Goal: Task Accomplishment & Management: Manage account settings

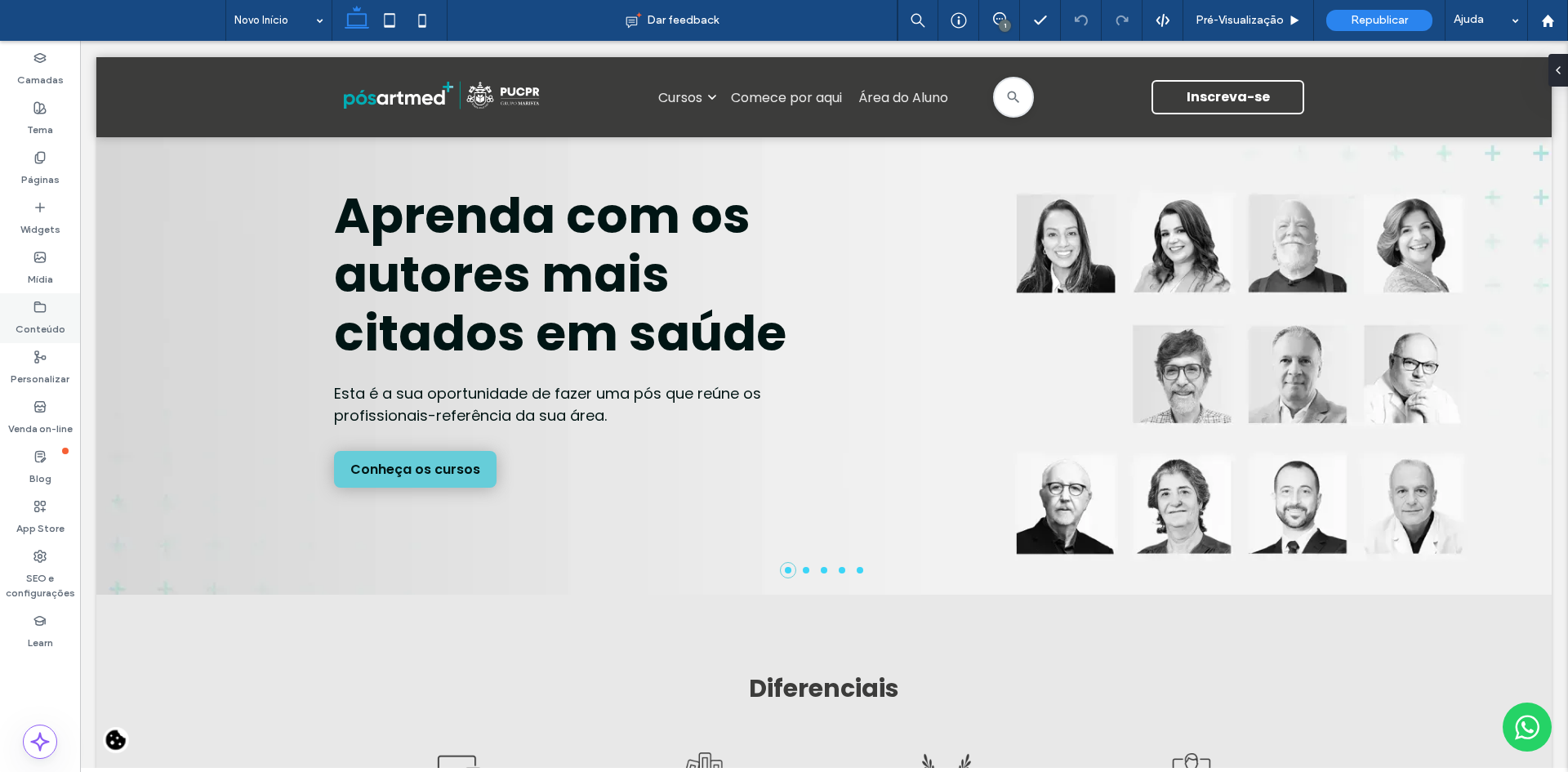
click at [33, 313] on label "Conteúdo" at bounding box center [40, 324] width 50 height 23
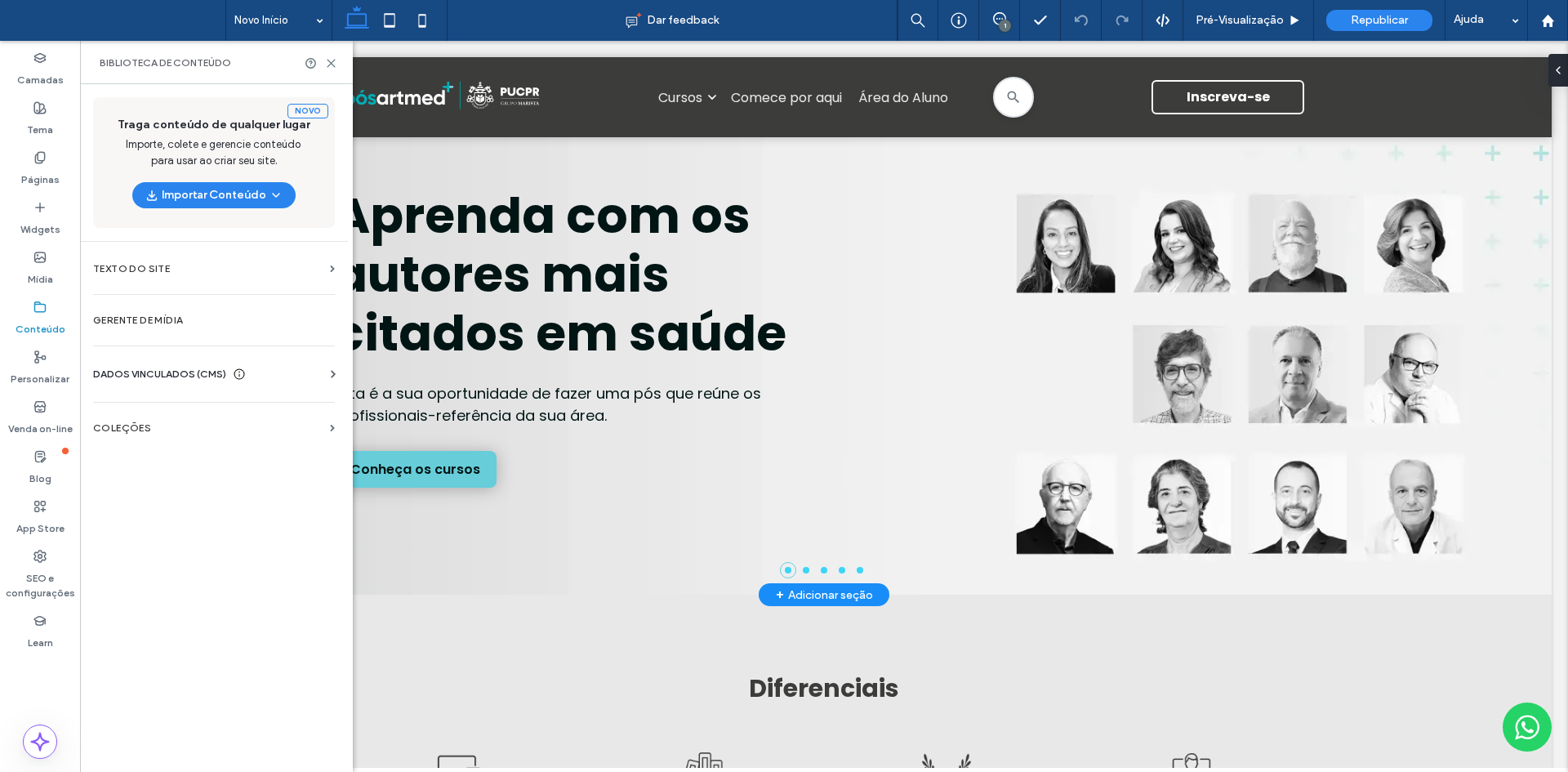
click at [153, 424] on div "Aprenda com os autores mais citados em saúde Esta é a sua oportunidade de fazer…" at bounding box center [823, 366] width 1455 height 458
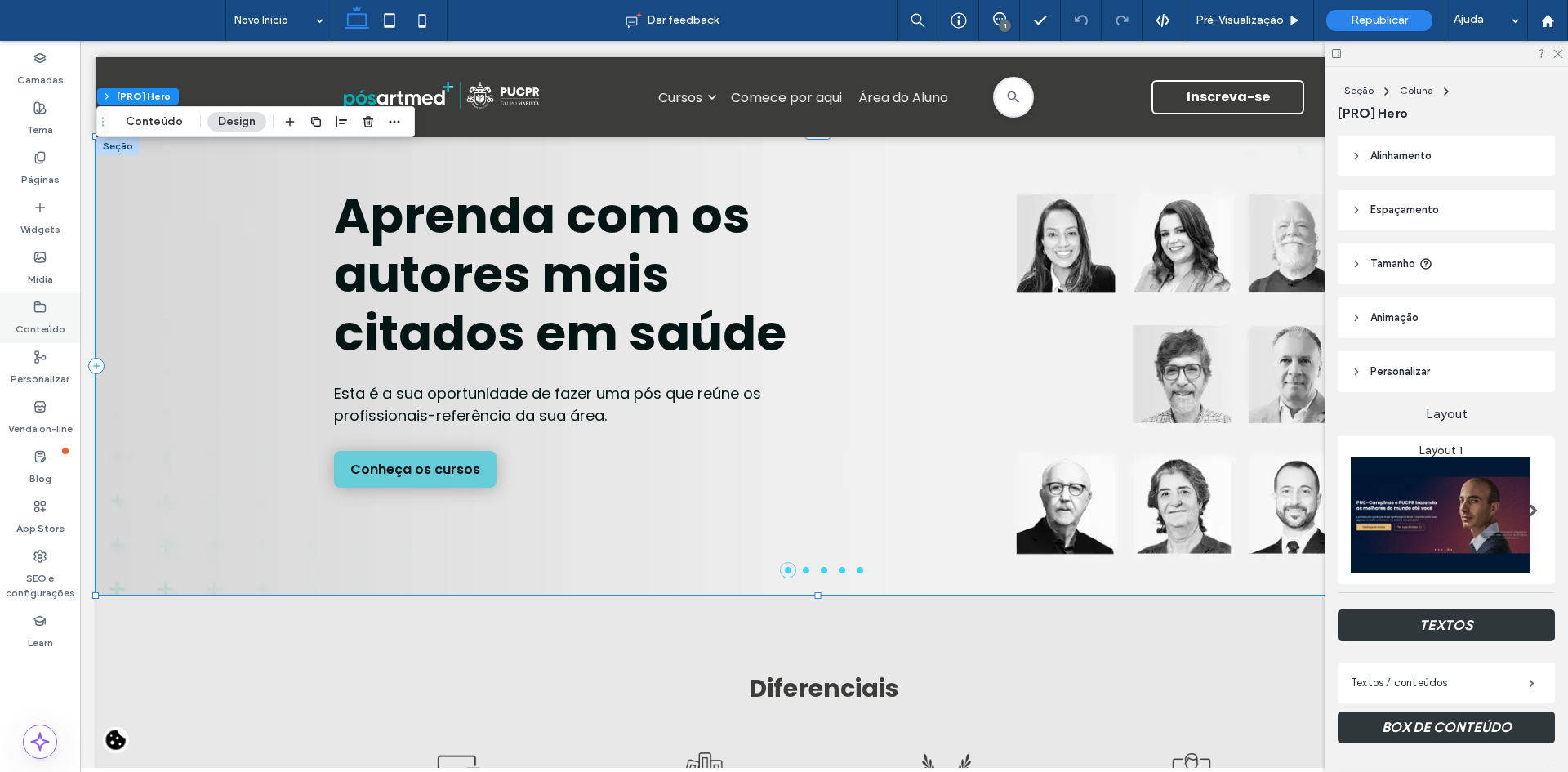
click at [52, 317] on label "Conteúdo" at bounding box center [40, 324] width 50 height 23
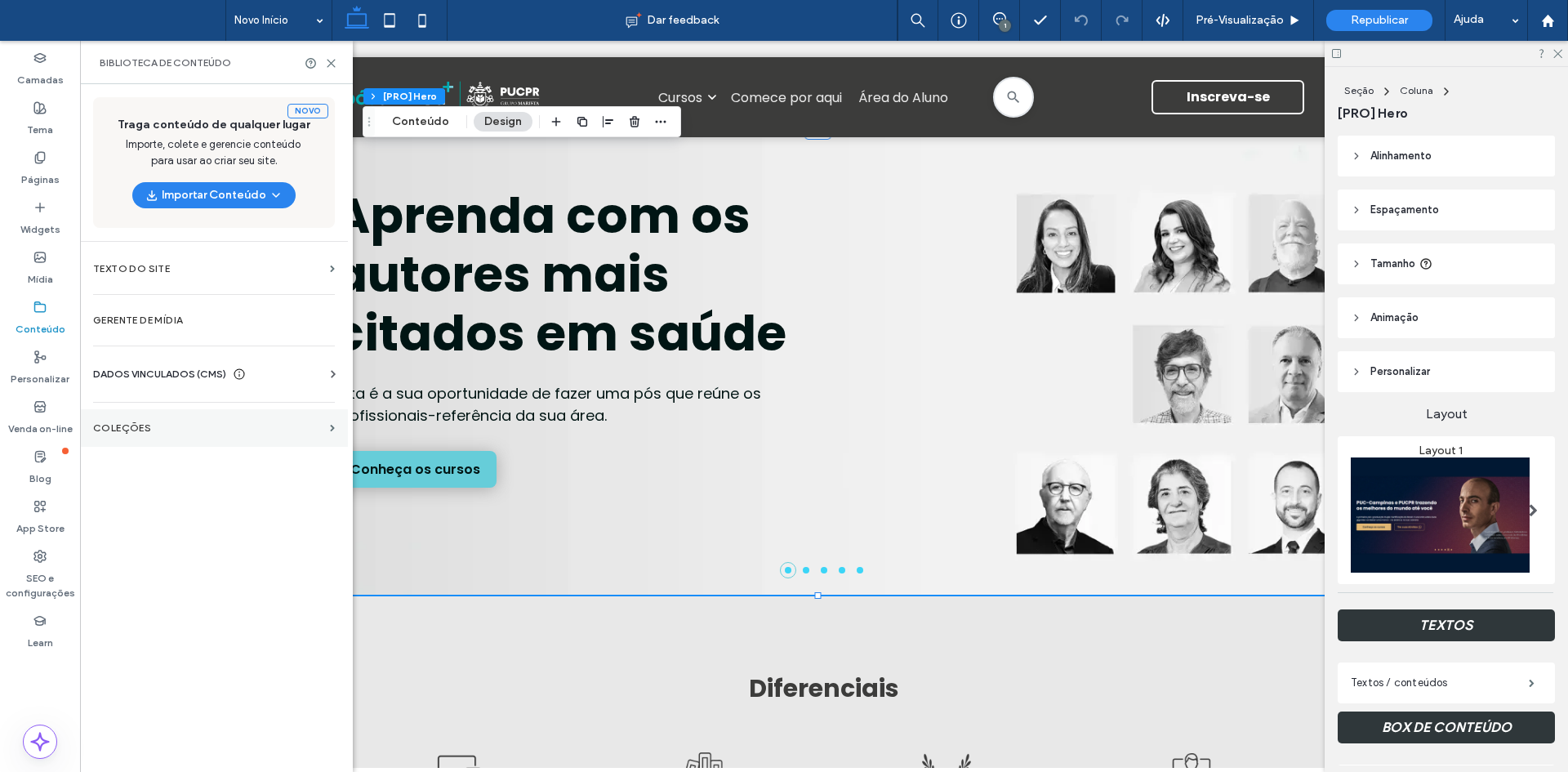
click at [141, 427] on label "COLEÇÕES" at bounding box center [208, 428] width 231 height 12
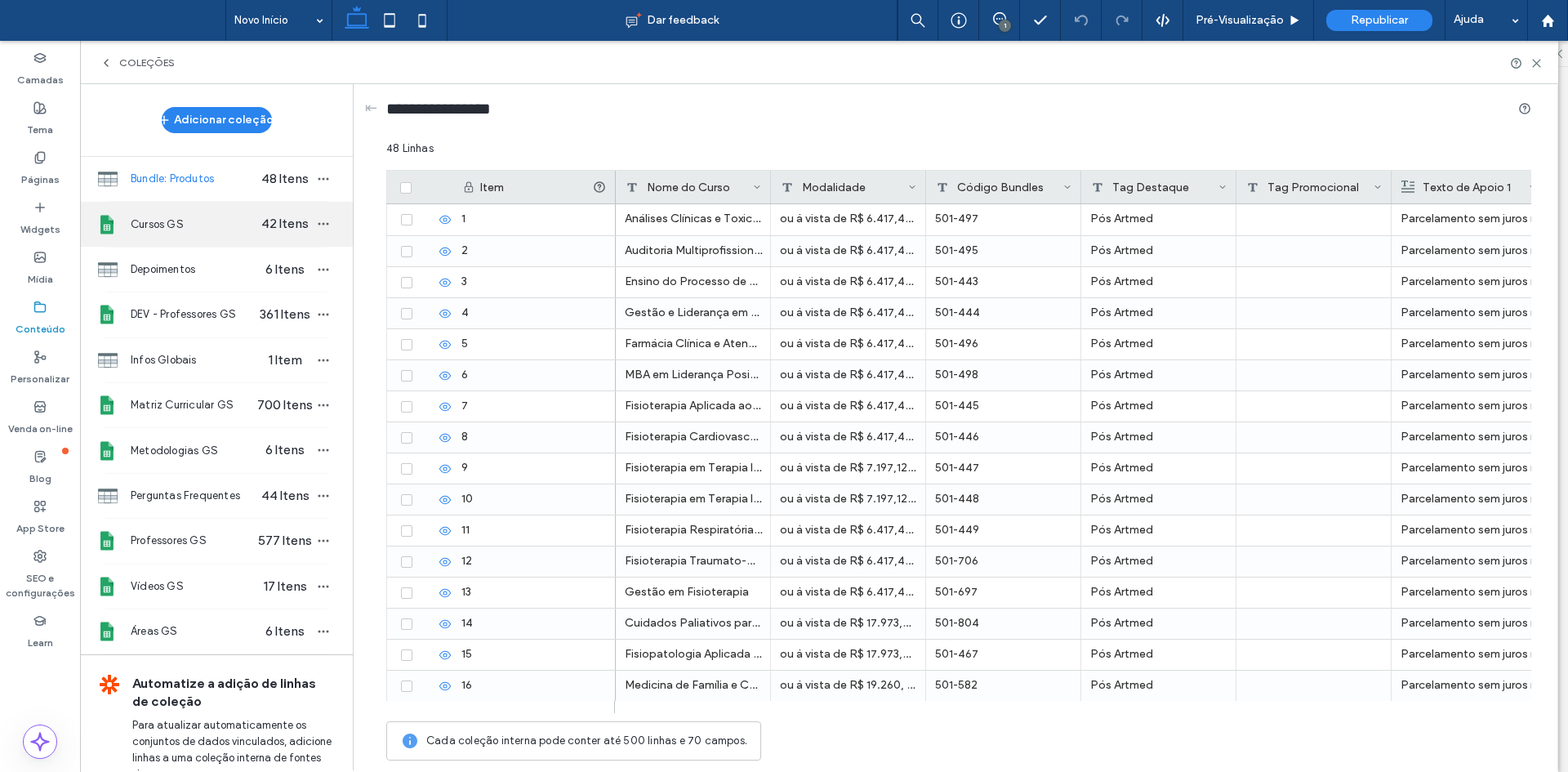
click at [179, 225] on span "Cursos GS" at bounding box center [194, 224] width 126 height 16
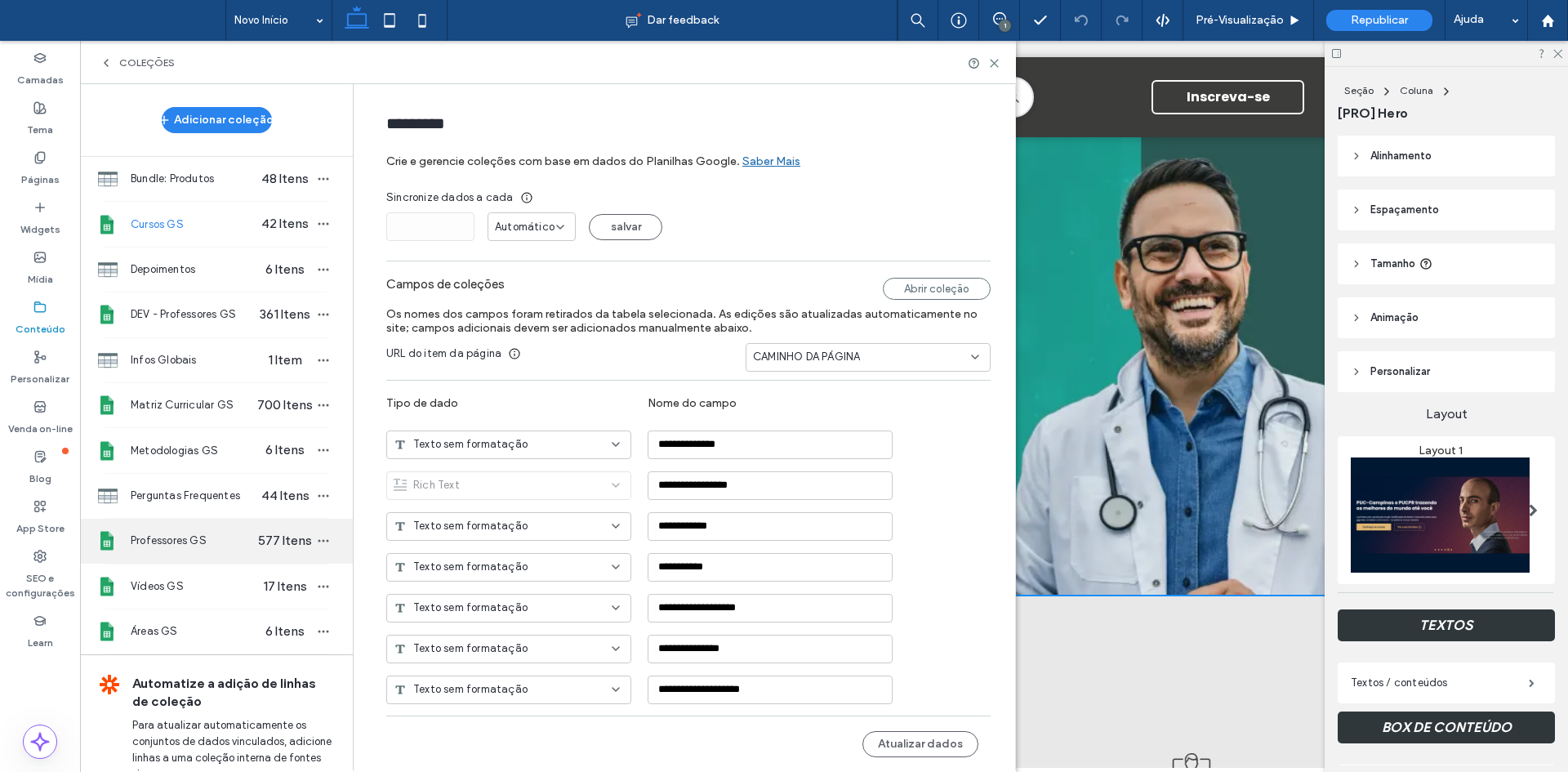
click at [220, 522] on div "Professores GS 577 Itens" at bounding box center [216, 540] width 273 height 44
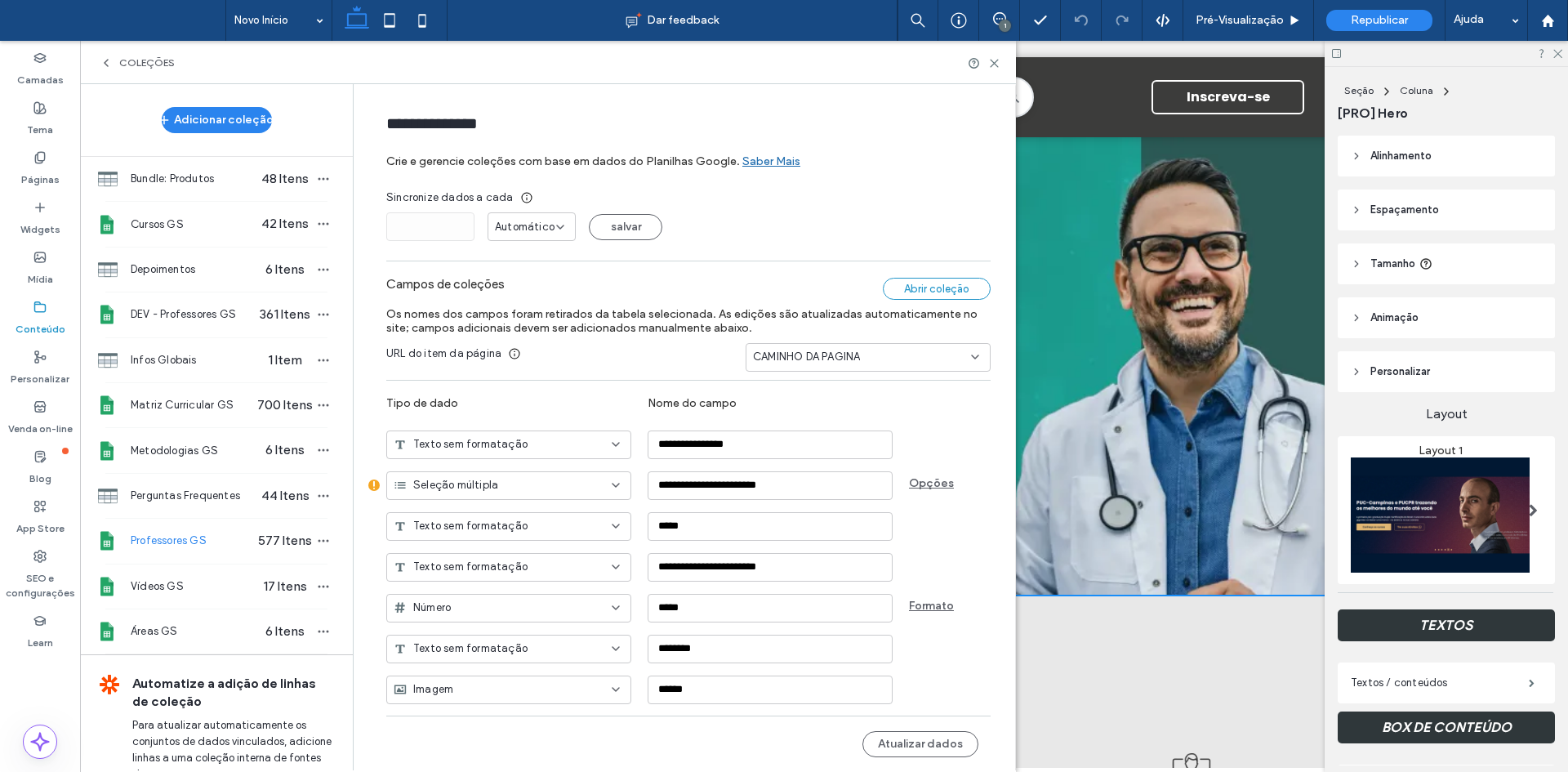
click at [946, 293] on div "Abrir coleção" at bounding box center [937, 288] width 108 height 22
click at [208, 213] on div "Cursos GS 42 Itens" at bounding box center [216, 223] width 273 height 44
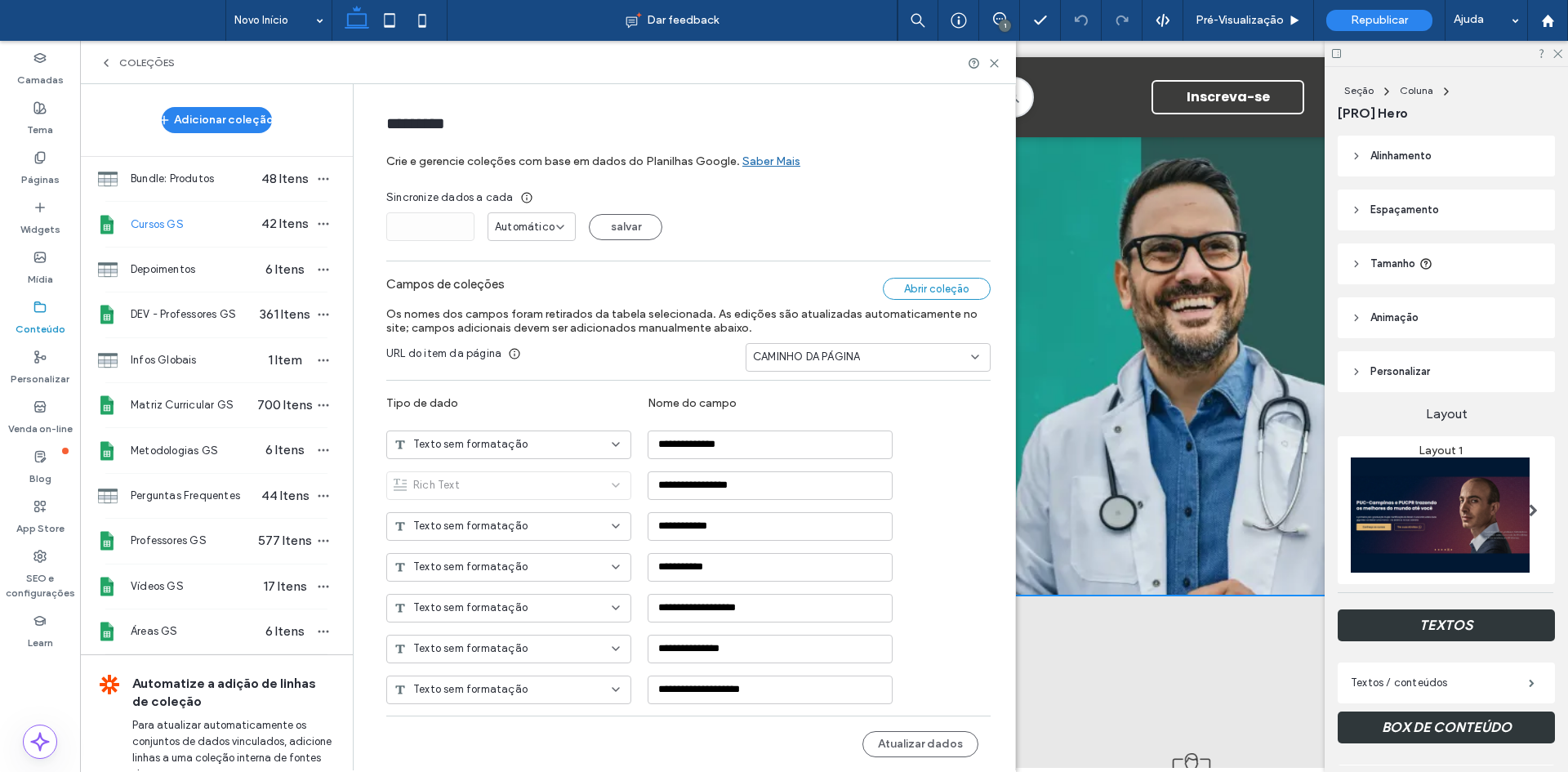
click at [914, 284] on div "Abrir coleção" at bounding box center [937, 288] width 108 height 22
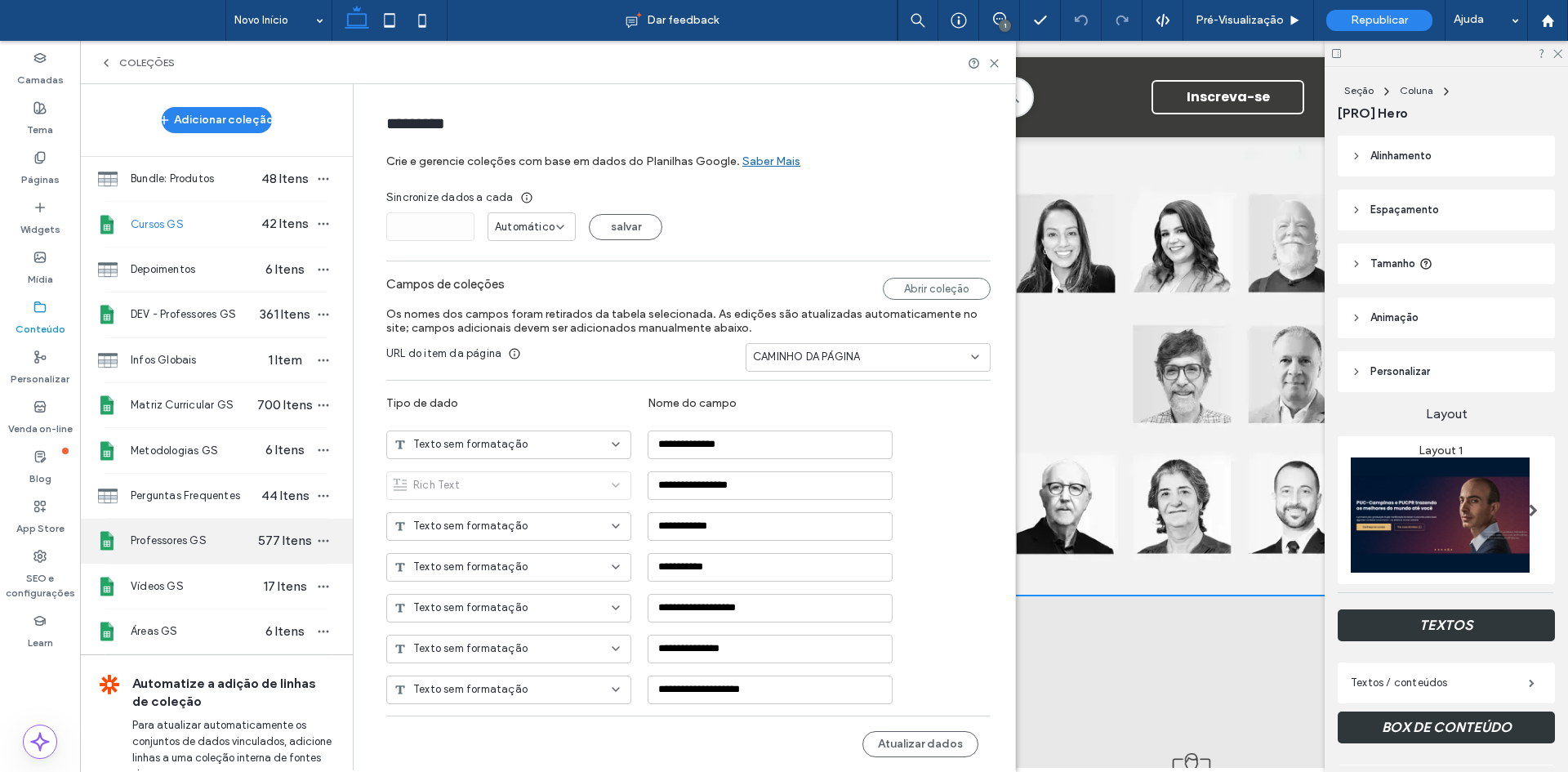
click at [191, 533] on span "Professores GS" at bounding box center [194, 540] width 126 height 16
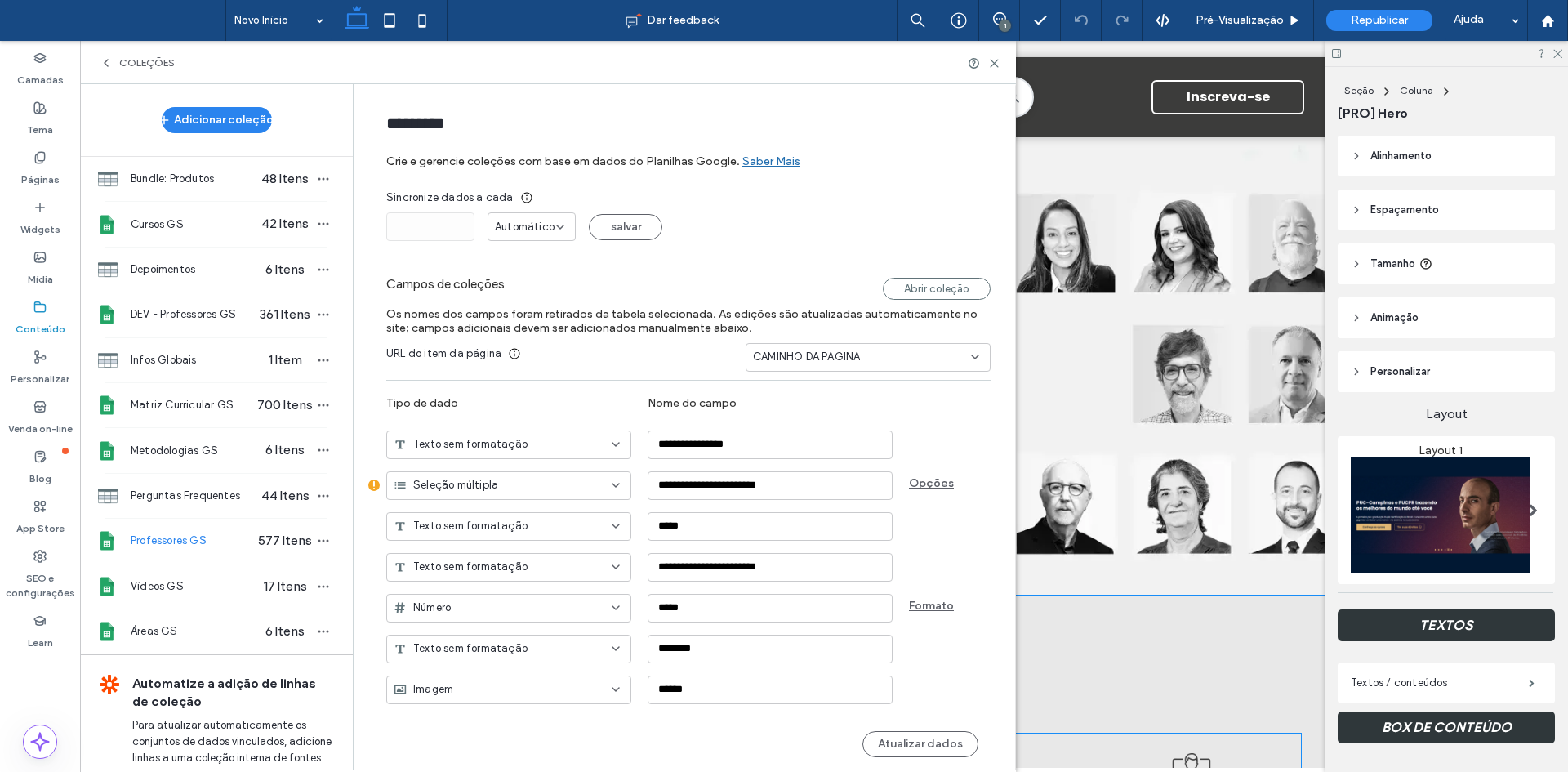
type input "**********"
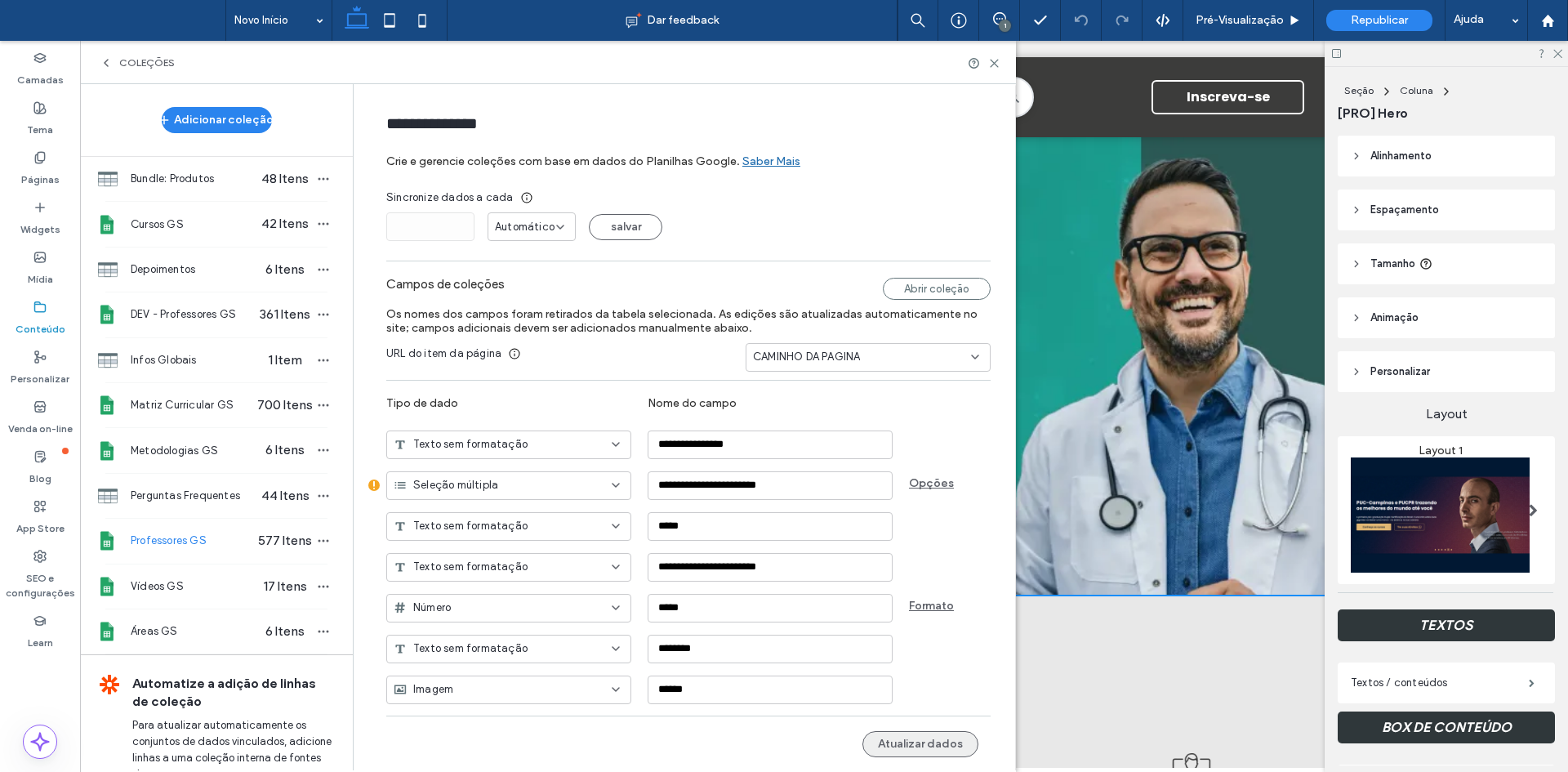
click at [943, 739] on button "Atualizar dados" at bounding box center [920, 743] width 116 height 26
click at [319, 541] on use "button" at bounding box center [324, 540] width 11 height 3
click at [374, 570] on span "Publicar coleção" at bounding box center [403, 572] width 83 height 16
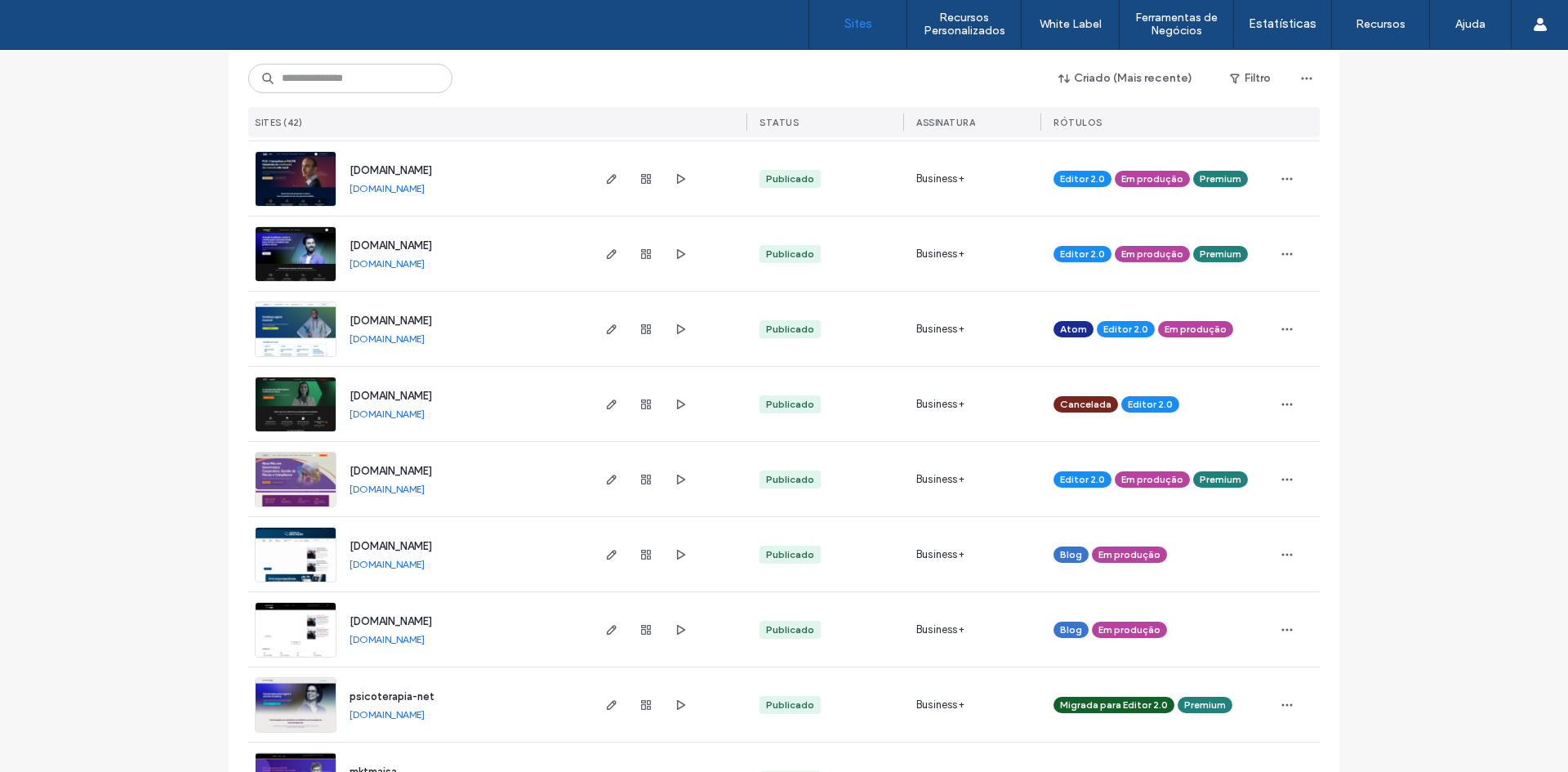
scroll to position [1225, 0]
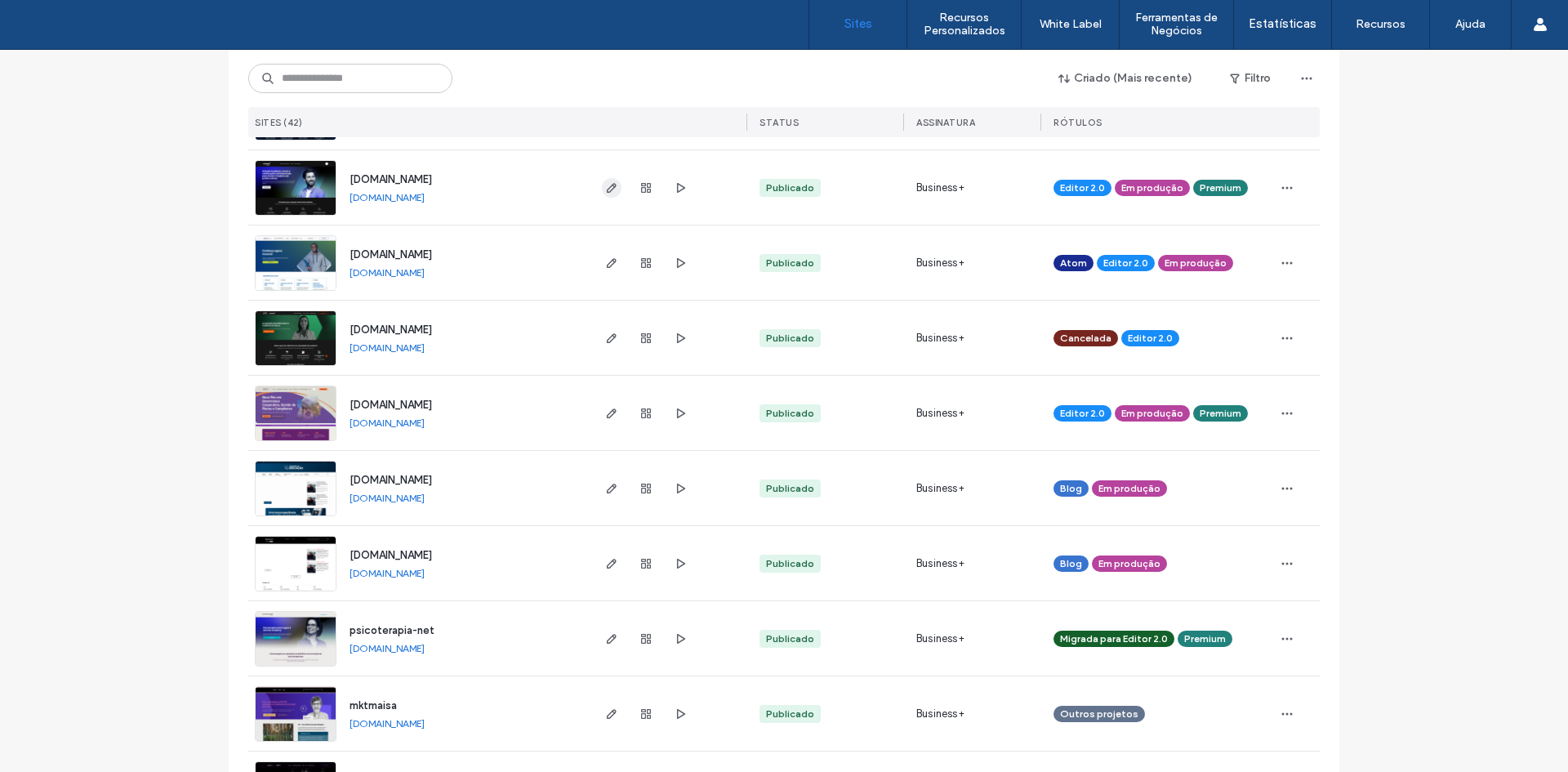
click at [607, 185] on use "button" at bounding box center [612, 187] width 10 height 10
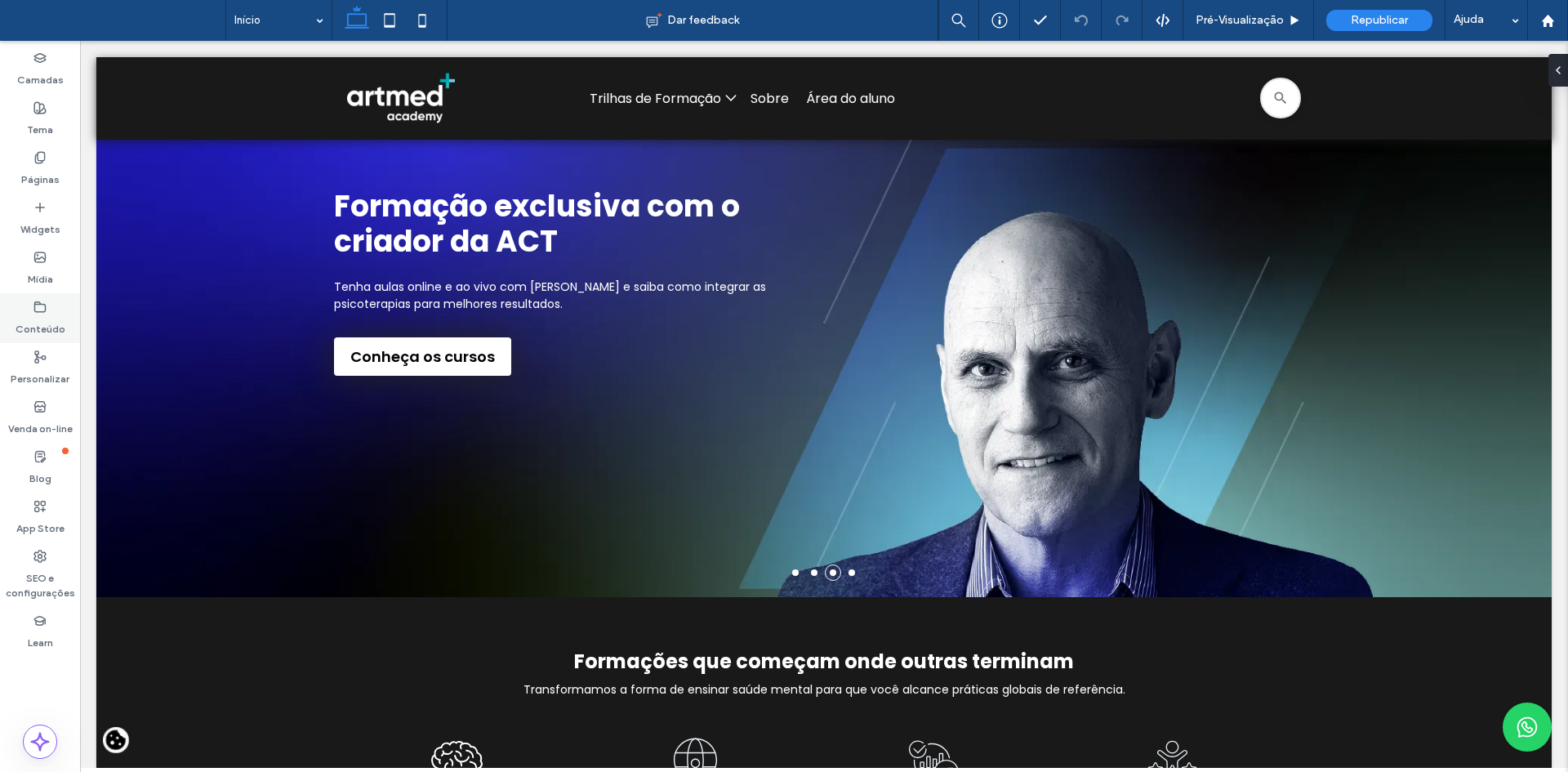
click at [42, 315] on label "Conteúdo" at bounding box center [40, 324] width 50 height 23
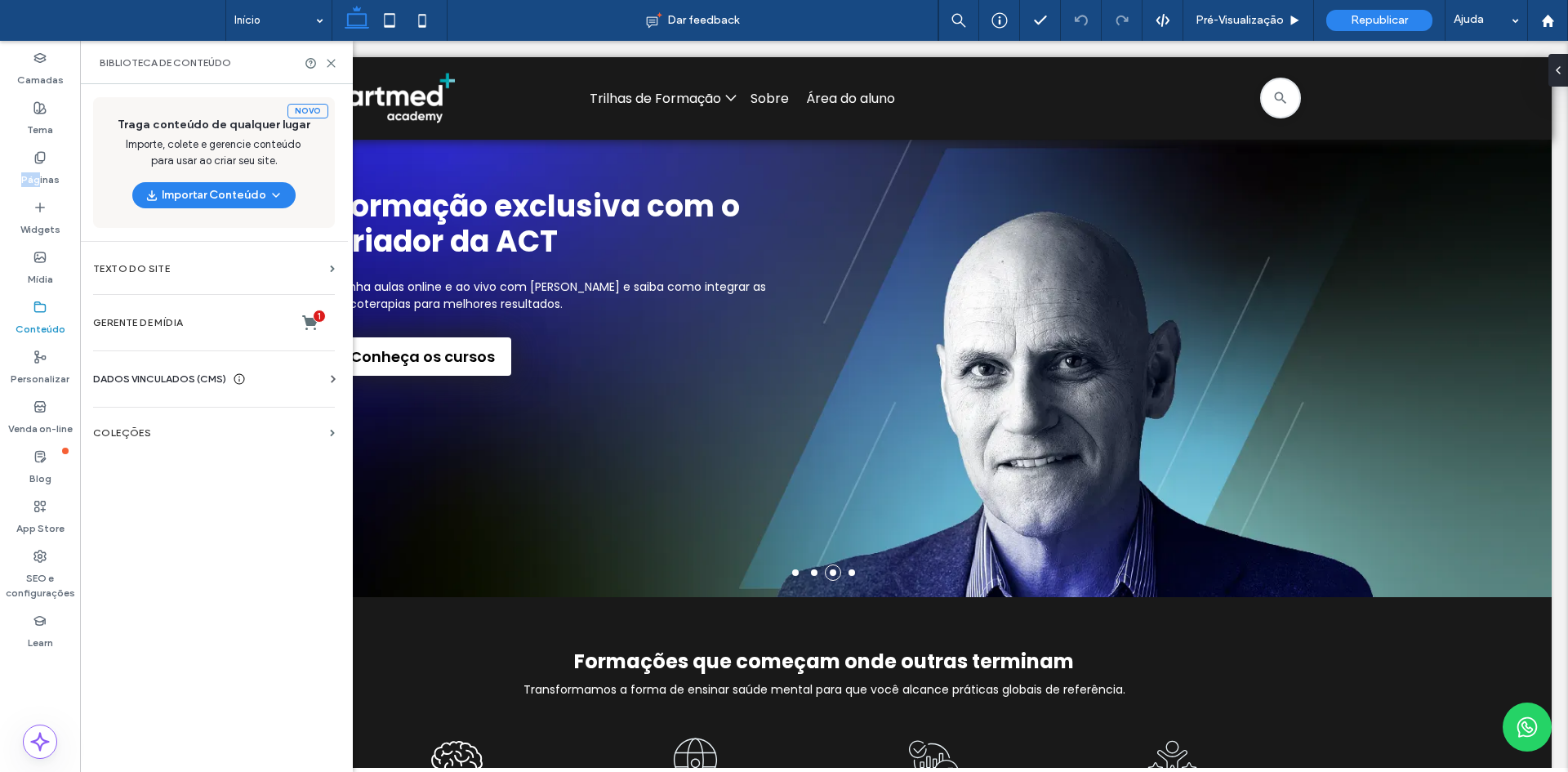
drag, startPoint x: 37, startPoint y: 163, endPoint x: 298, endPoint y: 385, distance: 342.6
click at [37, 164] on label "Páginas" at bounding box center [41, 175] width 39 height 23
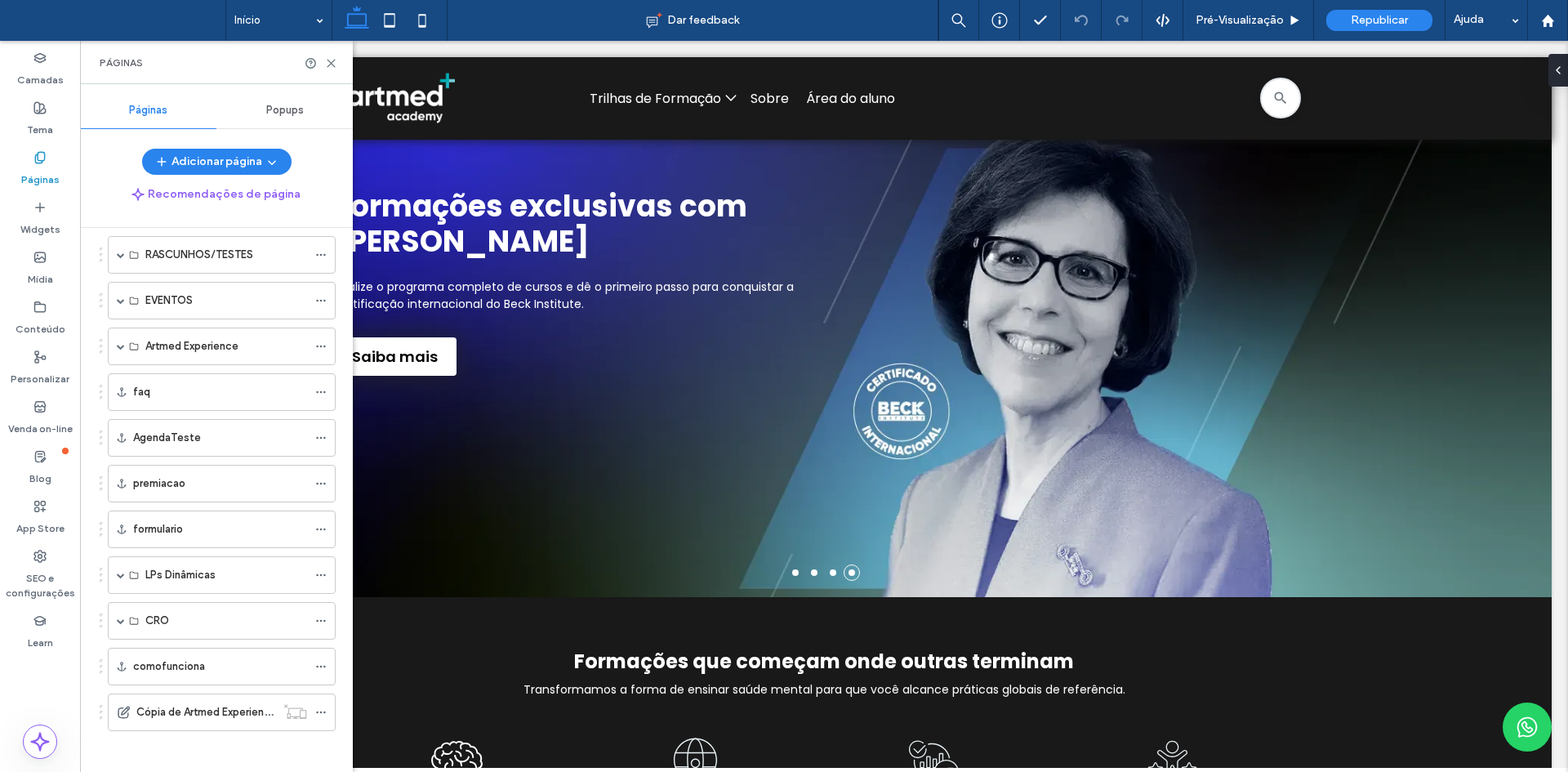
scroll to position [858, 0]
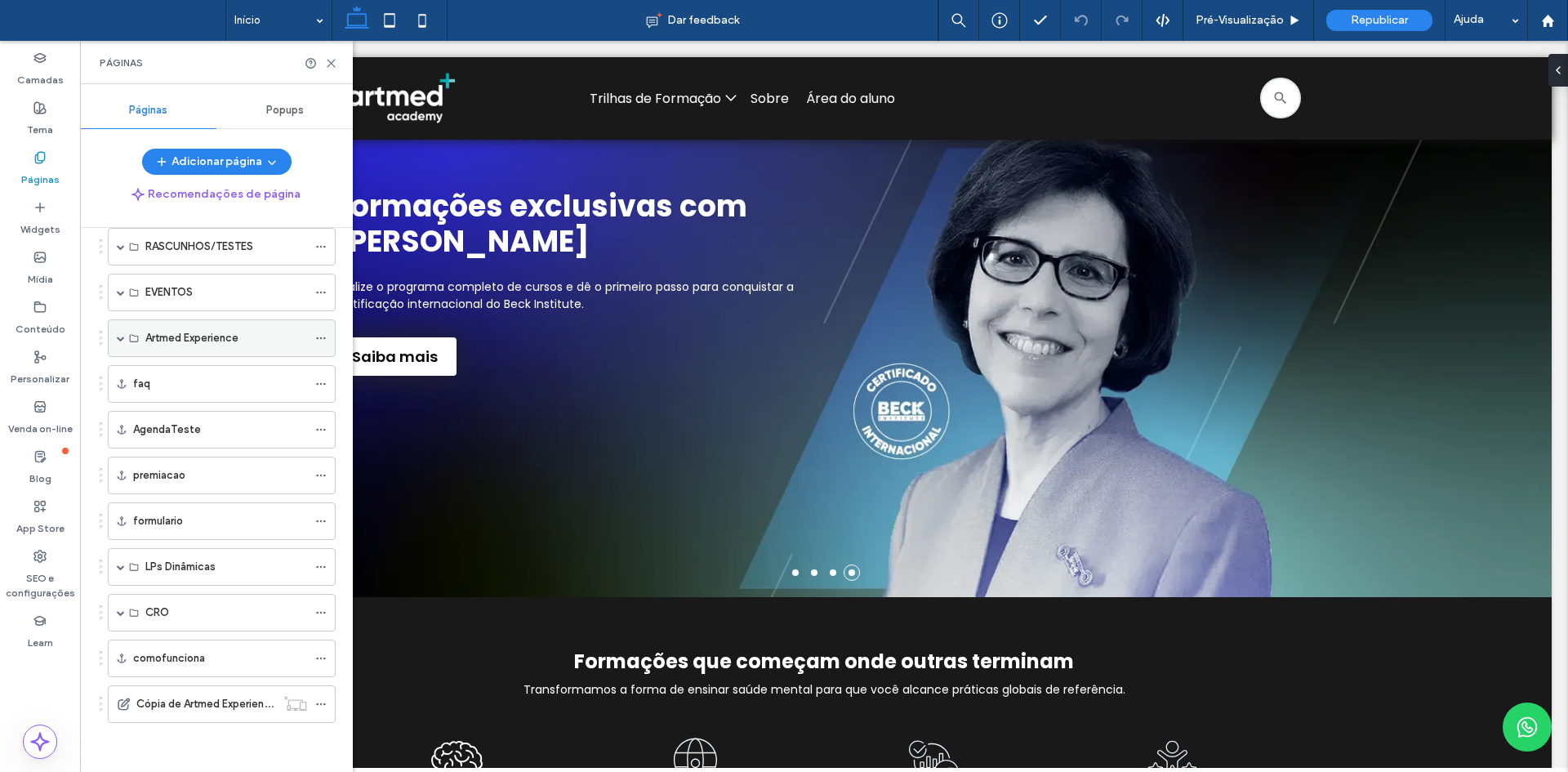
click at [116, 341] on div "Artmed Experience" at bounding box center [222, 338] width 228 height 38
click at [117, 336] on span at bounding box center [121, 338] width 8 height 8
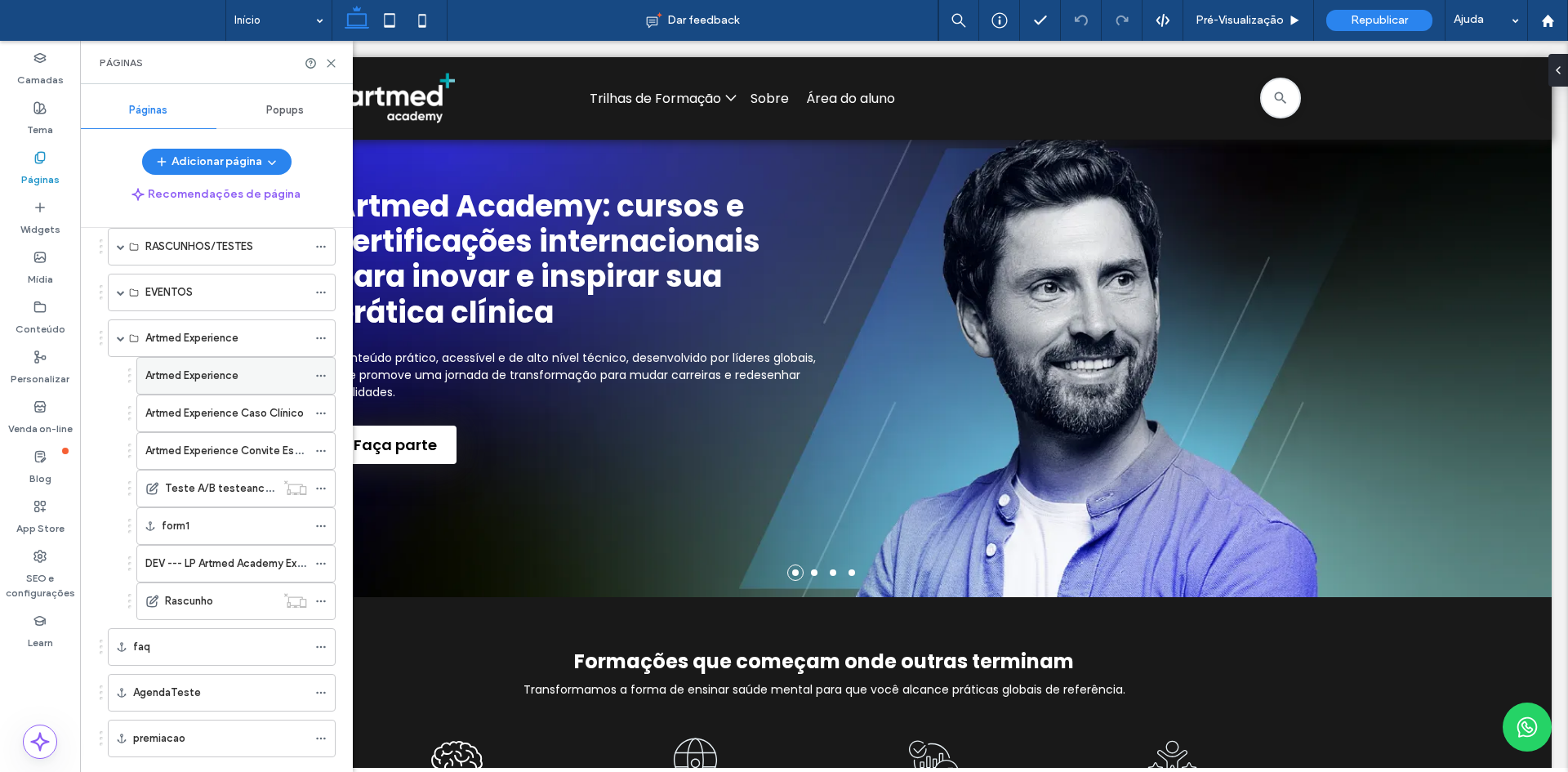
click at [320, 376] on use at bounding box center [321, 376] width 9 height 3
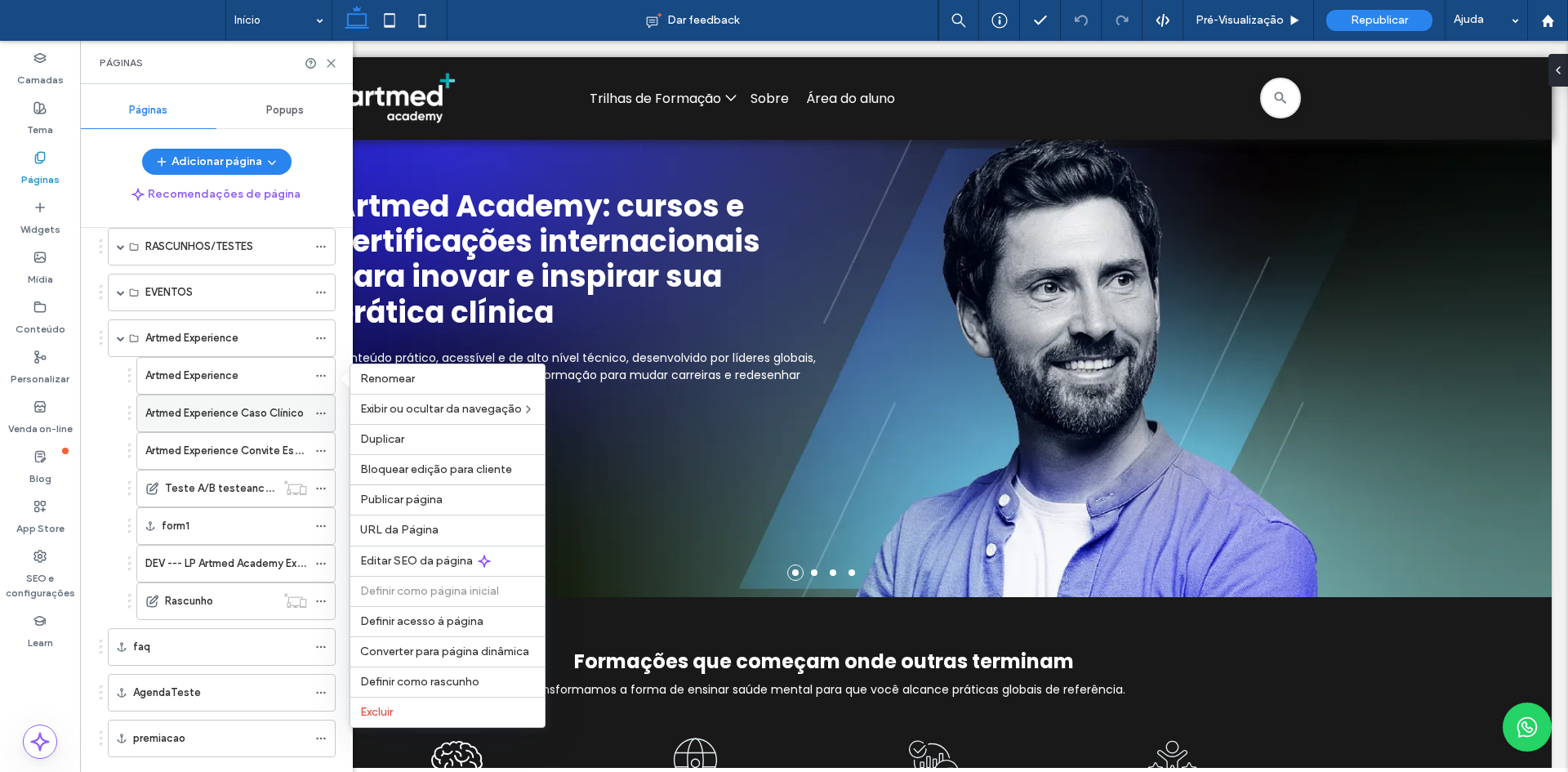
click at [324, 406] on span at bounding box center [321, 413] width 12 height 24
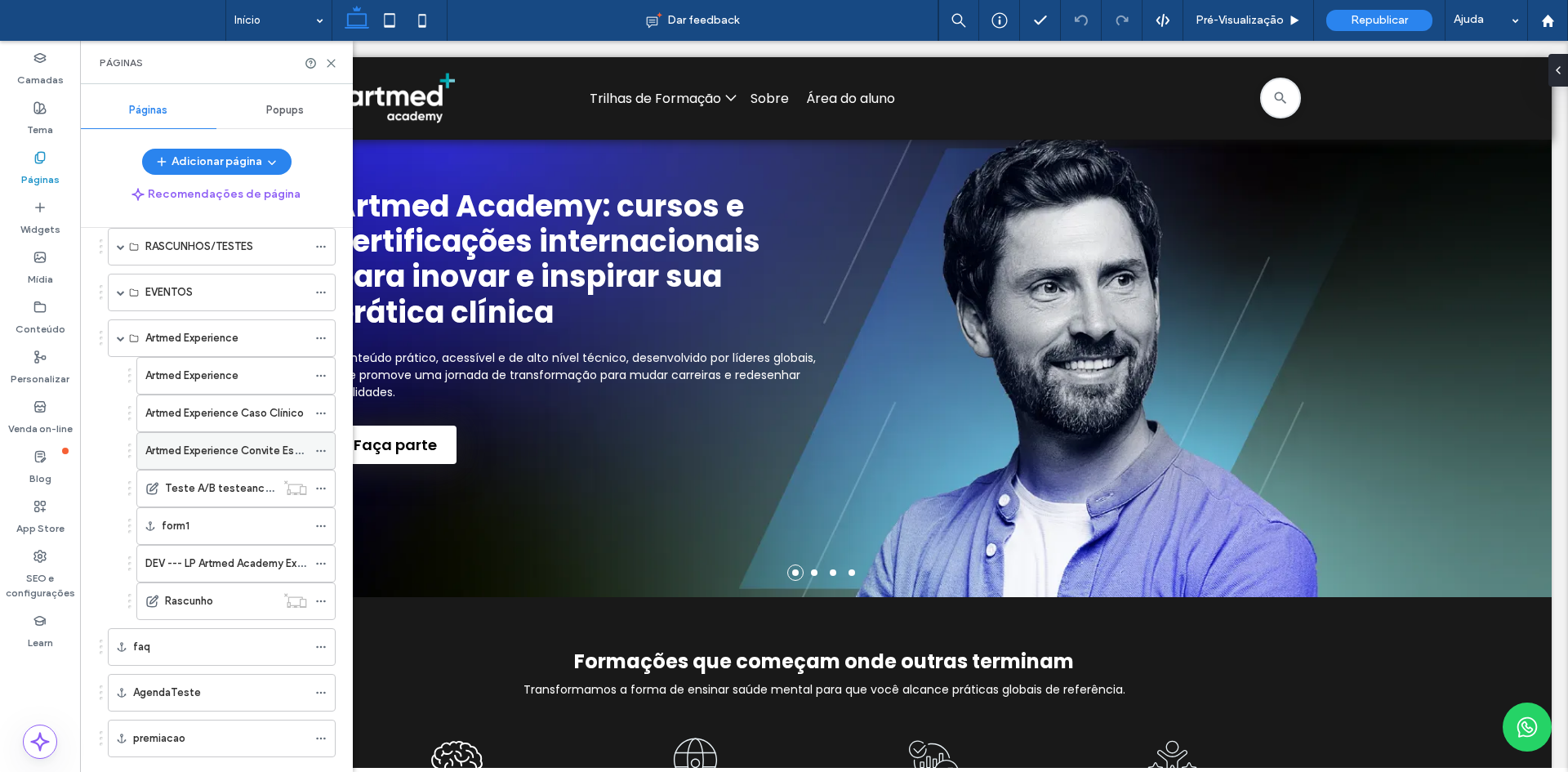
click at [318, 448] on icon at bounding box center [321, 450] width 12 height 12
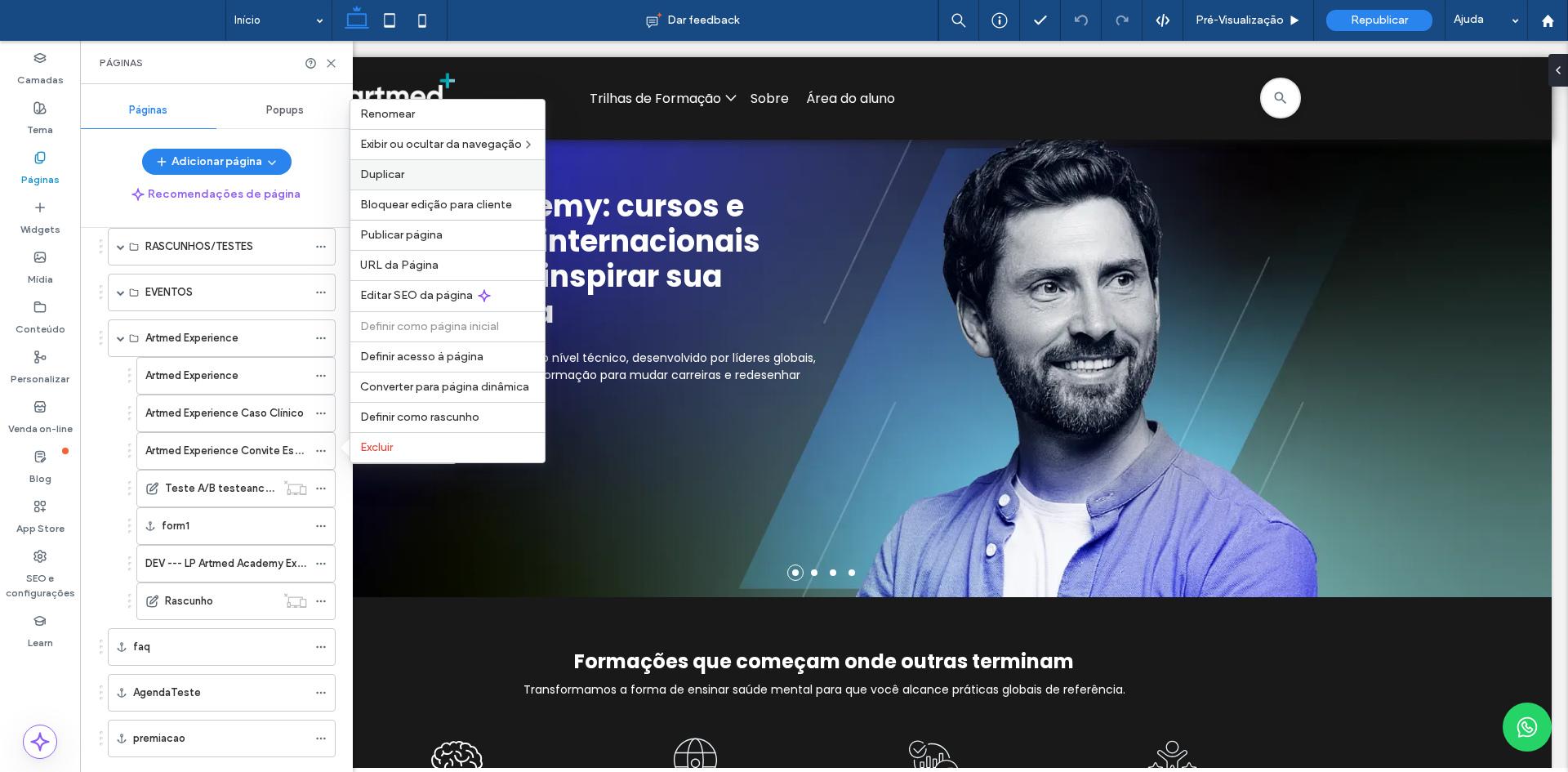
click at [403, 177] on span "Duplicar" at bounding box center [382, 174] width 44 height 14
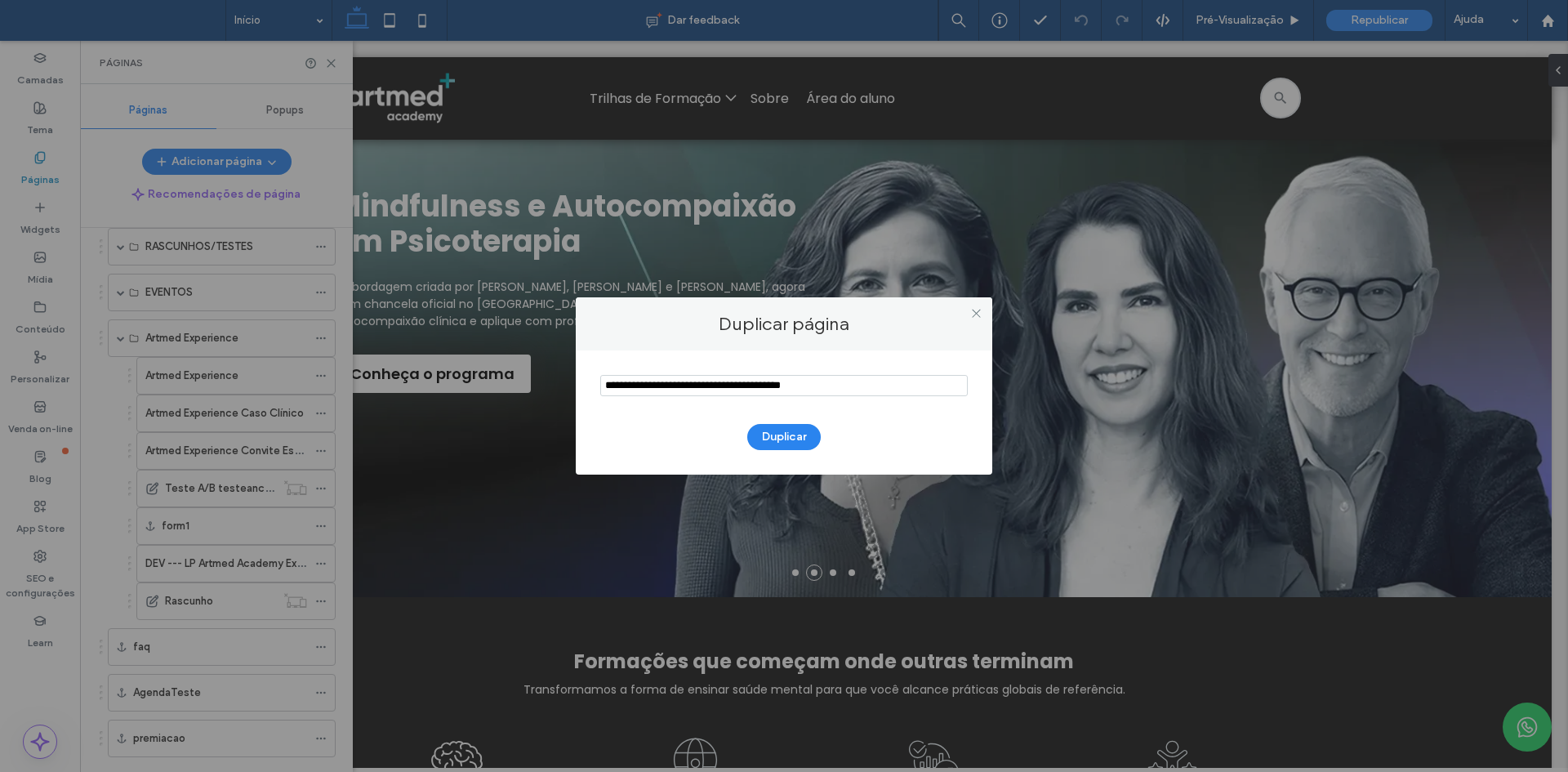
drag, startPoint x: 650, startPoint y: 384, endPoint x: 545, endPoint y: 387, distance: 105.0
click at [545, 387] on div "Duplicar página Duplicar" at bounding box center [784, 386] width 1568 height 772
drag, startPoint x: 702, startPoint y: 385, endPoint x: 814, endPoint y: 389, distance: 112.1
click at [814, 389] on input "notEmpty" at bounding box center [784, 386] width 367 height 22
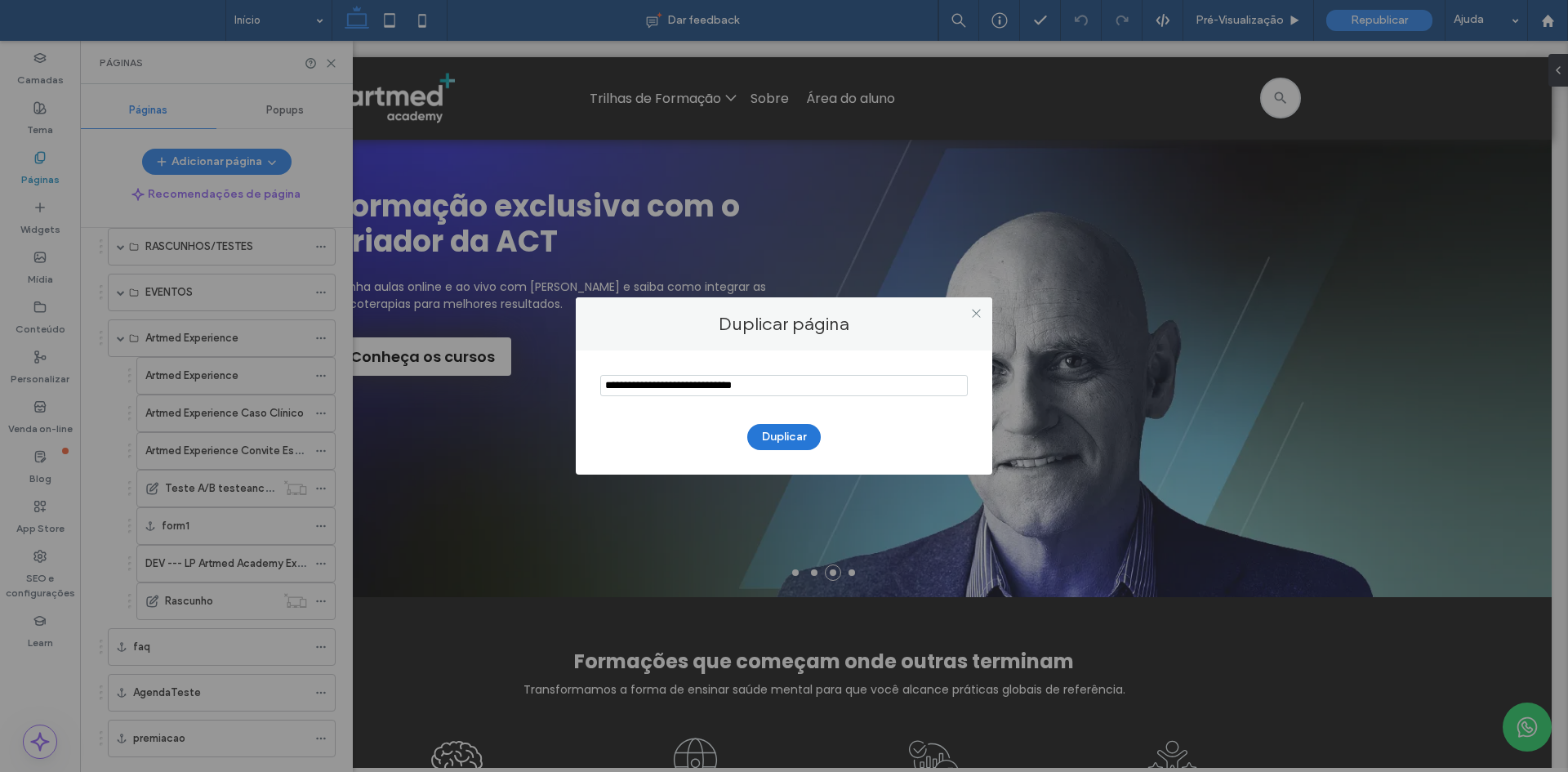
type input "**********"
click at [789, 436] on button "Duplicar" at bounding box center [784, 437] width 74 height 26
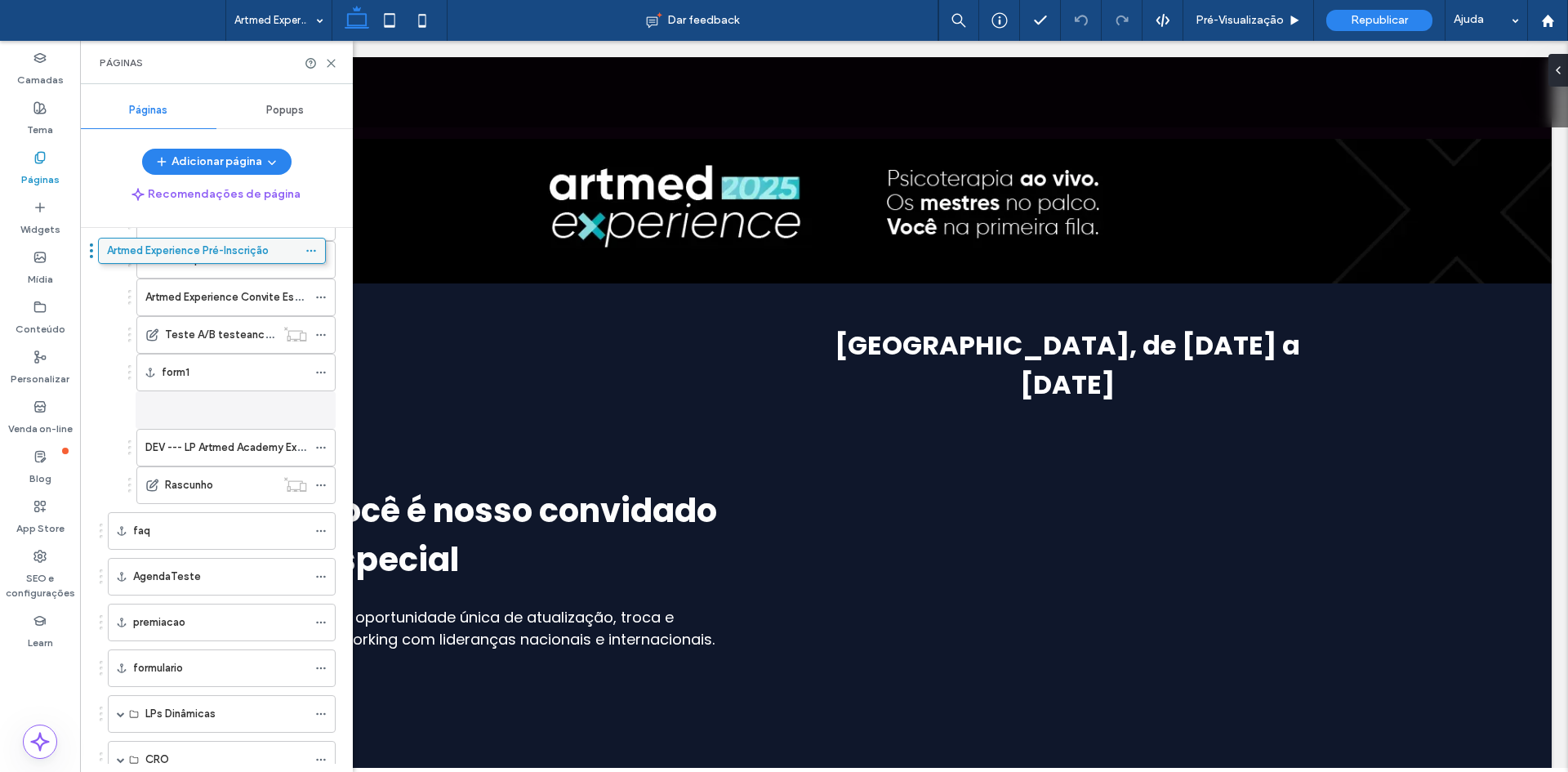
scroll to position [995, 0]
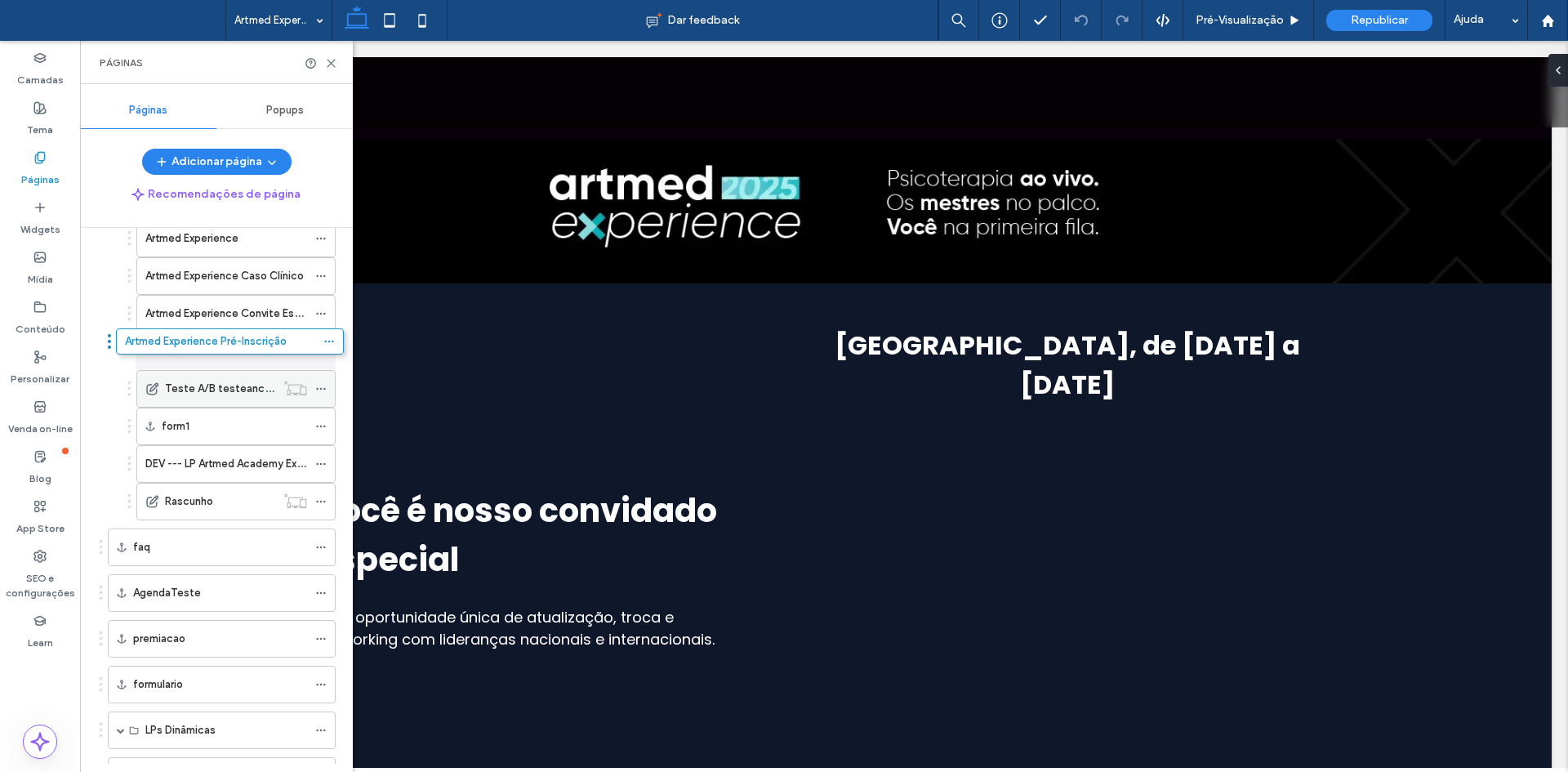
drag, startPoint x: 239, startPoint y: 463, endPoint x: 322, endPoint y: 364, distance: 129.2
click at [328, 341] on div at bounding box center [325, 350] width 20 height 24
click at [322, 350] on icon at bounding box center [321, 350] width 12 height 12
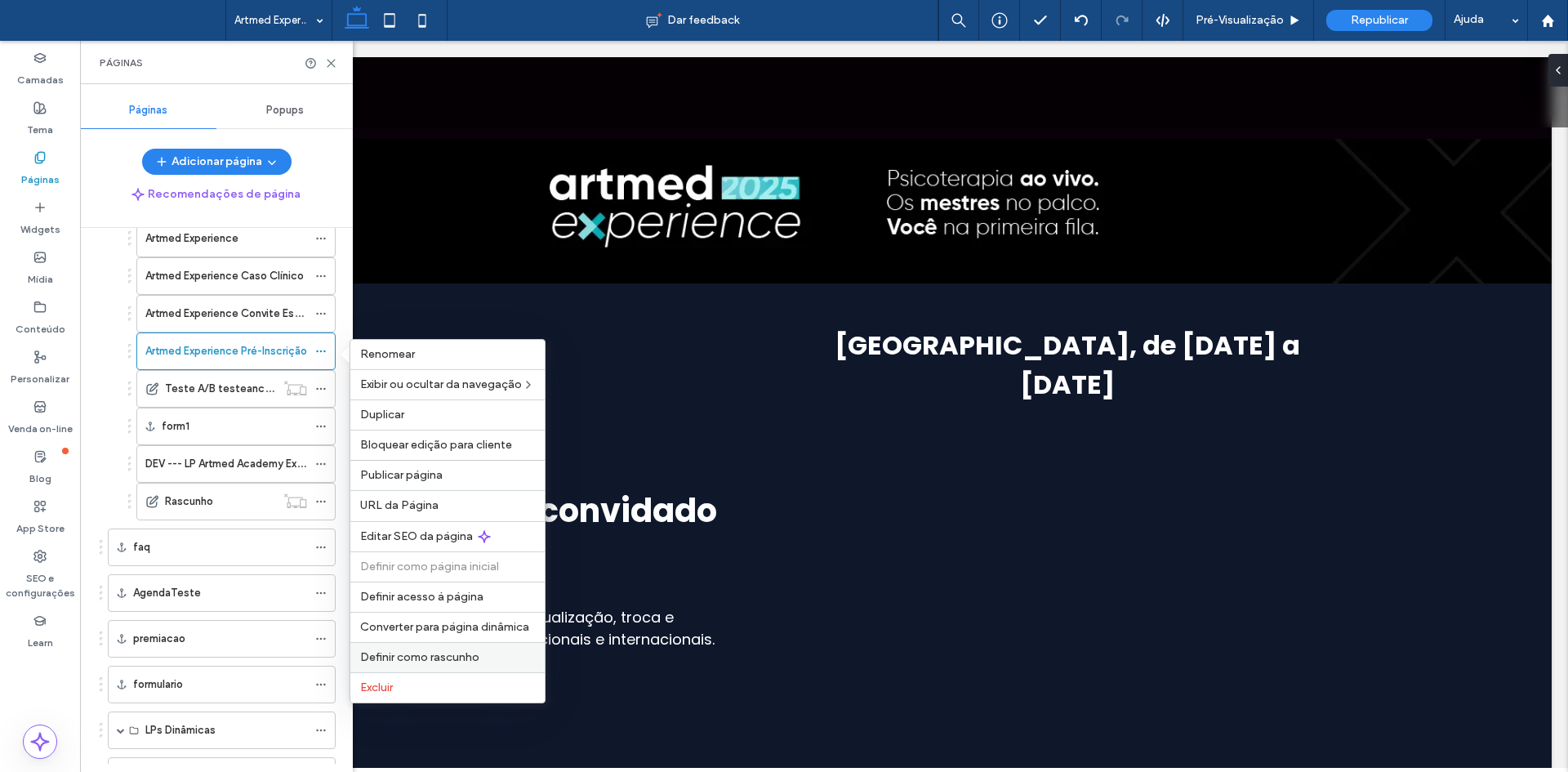
drag, startPoint x: 468, startPoint y: 663, endPoint x: 389, endPoint y: 622, distance: 89.0
click at [468, 663] on label "Definir como rascunho" at bounding box center [448, 658] width 175 height 14
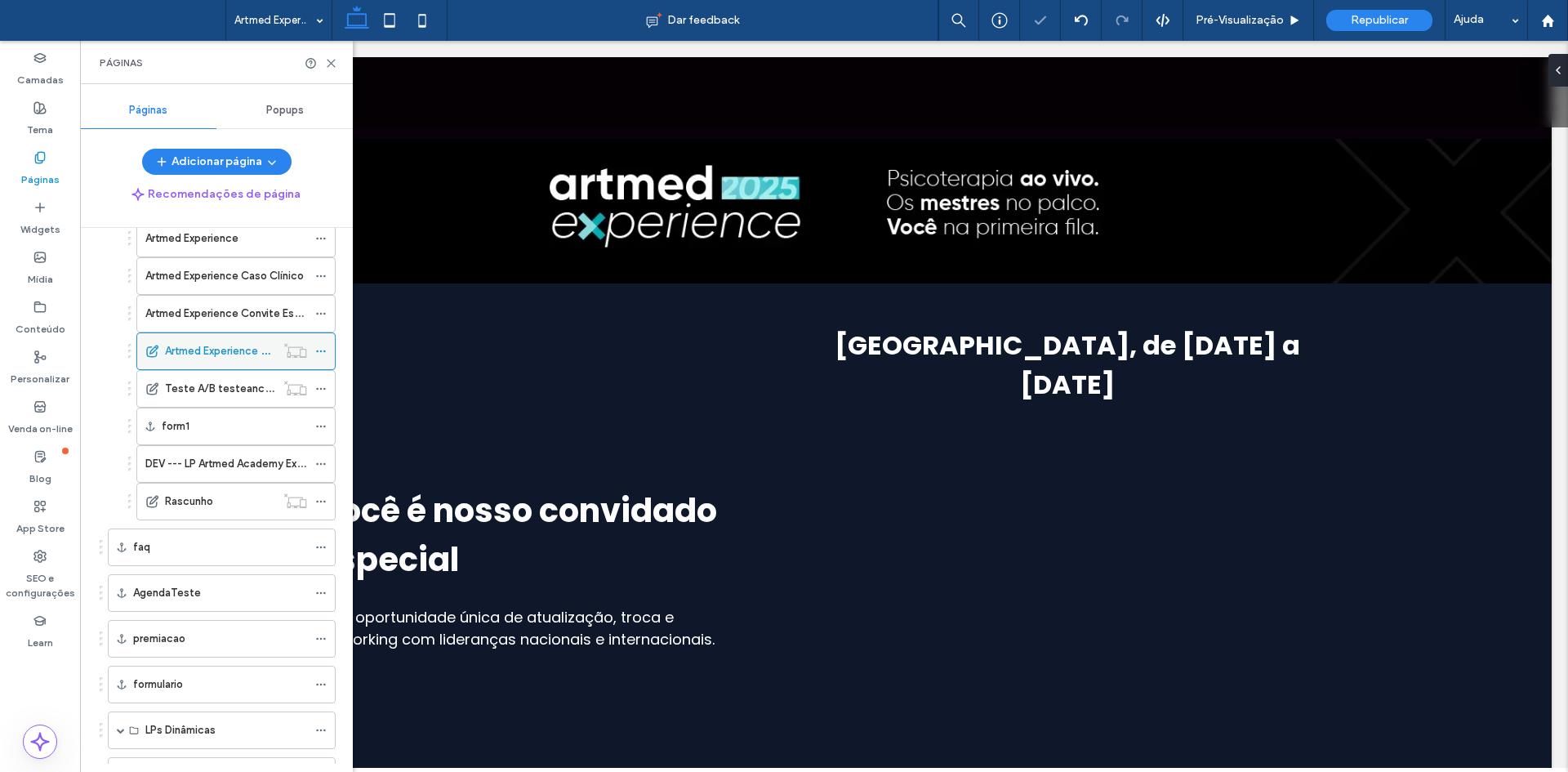
click at [321, 348] on icon at bounding box center [321, 350] width 12 height 12
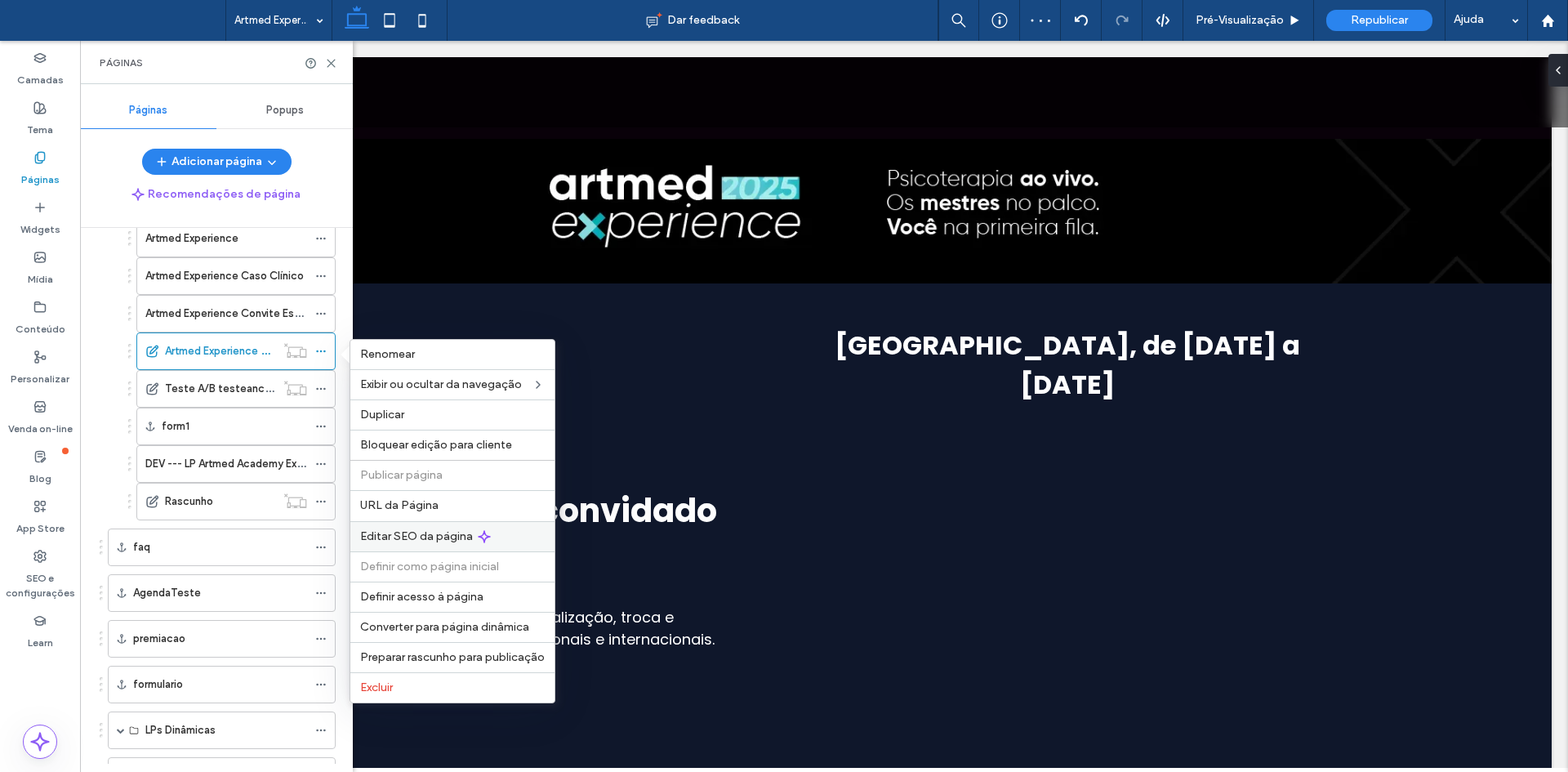
click at [453, 530] on span "Editar SEO da página" at bounding box center [416, 535] width 113 height 14
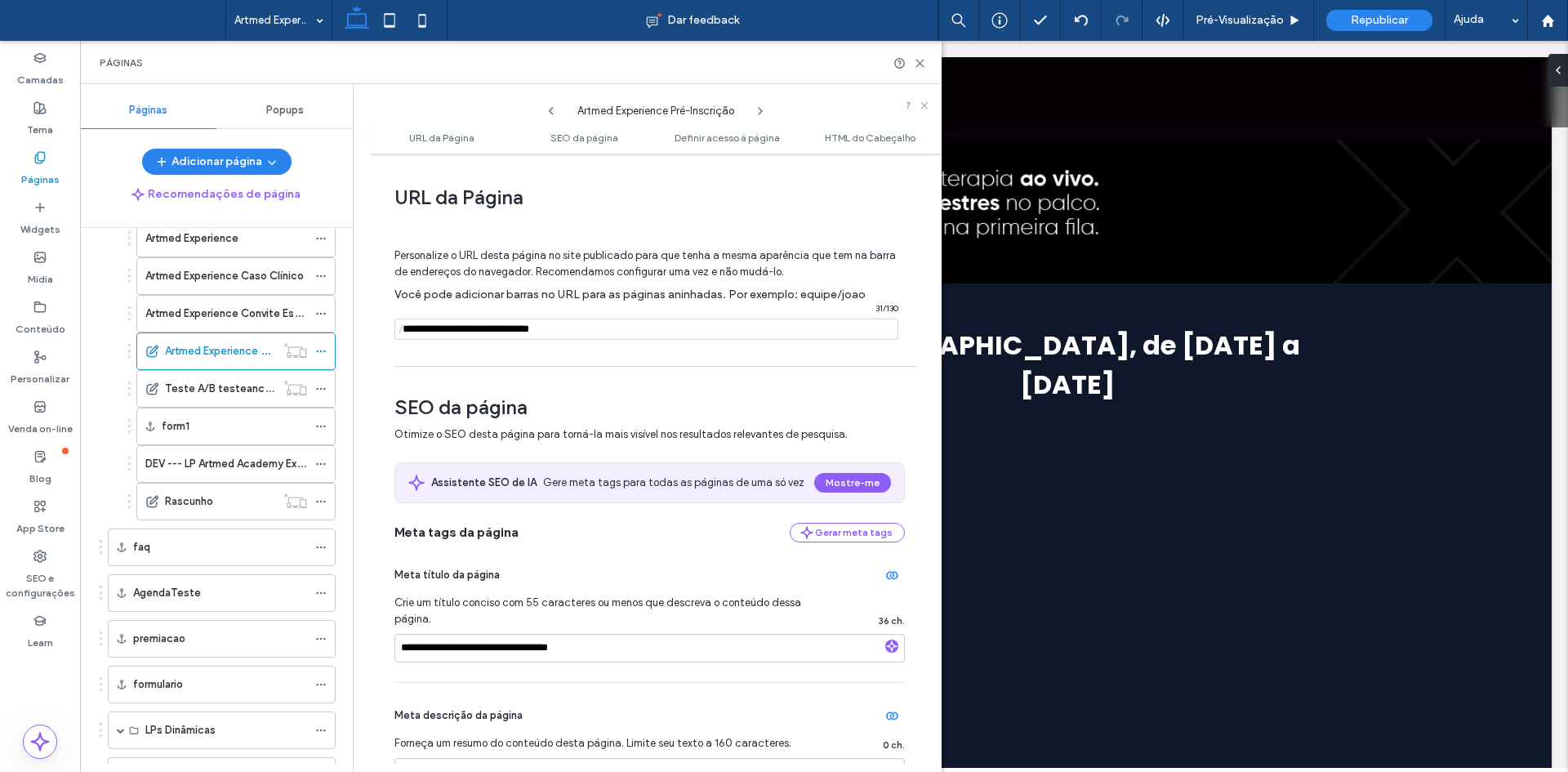
click at [581, 326] on input "notEmpty" at bounding box center [646, 330] width 503 height 22
click at [692, 336] on input "notEmpty" at bounding box center [646, 330] width 503 height 22
click at [447, 331] on input "notEmpty" at bounding box center [646, 330] width 503 height 22
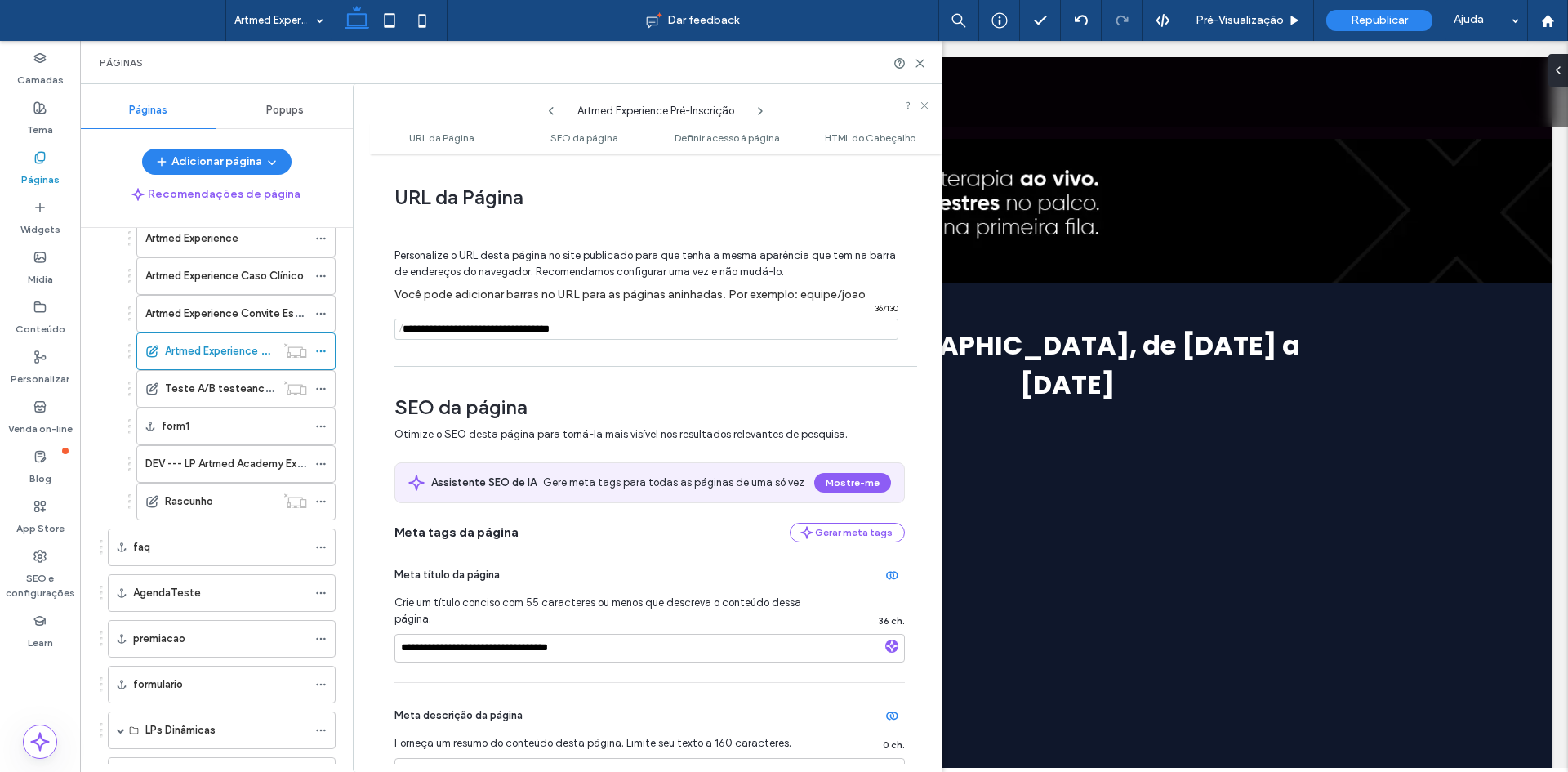
click at [441, 330] on input "notEmpty" at bounding box center [646, 330] width 503 height 22
drag, startPoint x: 443, startPoint y: 330, endPoint x: 404, endPoint y: 330, distance: 39.0
click at [404, 329] on div "/ 36 / 130" at bounding box center [646, 330] width 503 height 22
click at [522, 326] on input "notEmpty" at bounding box center [646, 330] width 503 height 22
click at [522, 327] on input "notEmpty" at bounding box center [646, 330] width 503 height 22
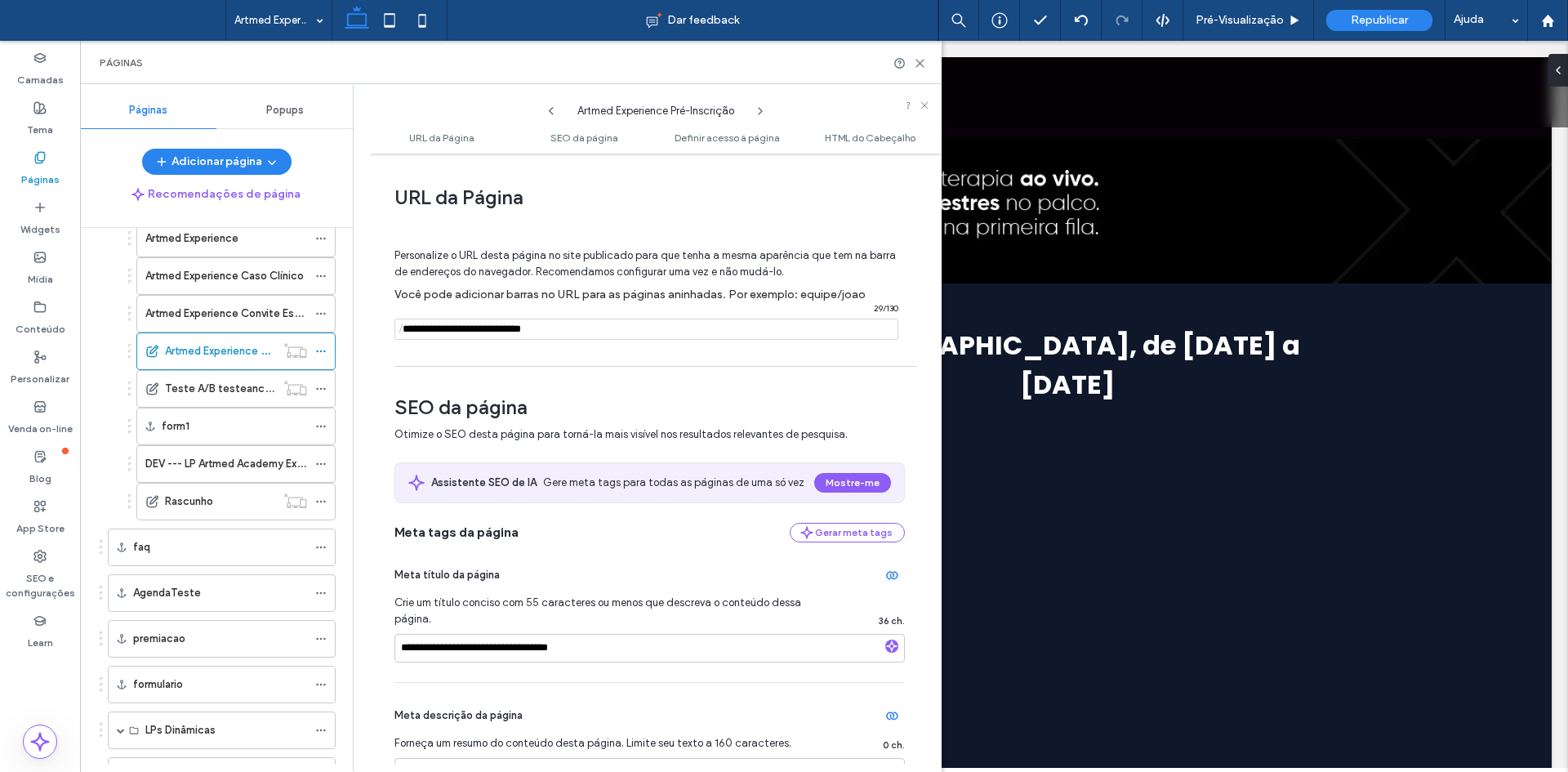
click at [522, 327] on input "notEmpty" at bounding box center [646, 330] width 503 height 22
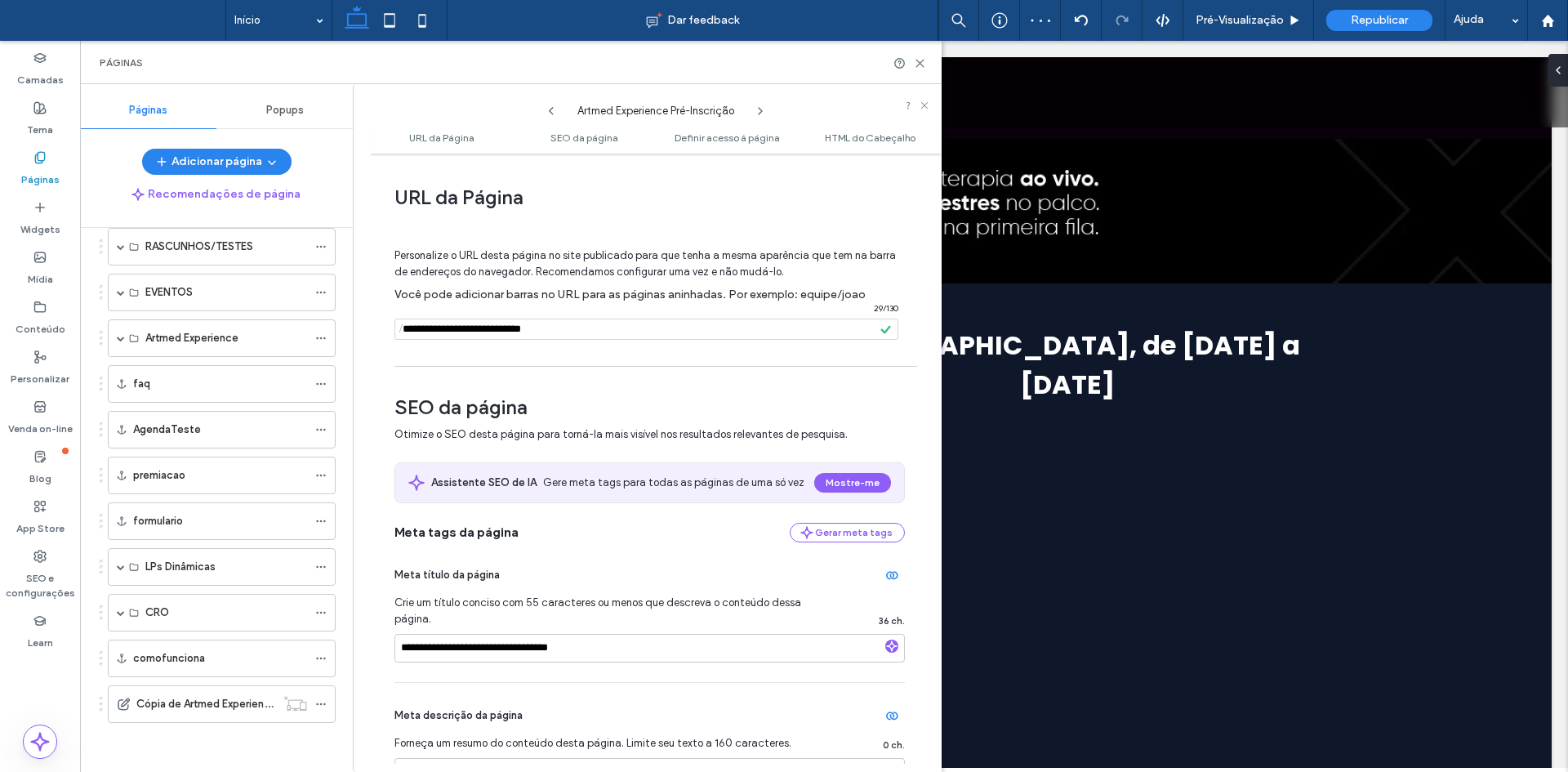
scroll to position [858, 0]
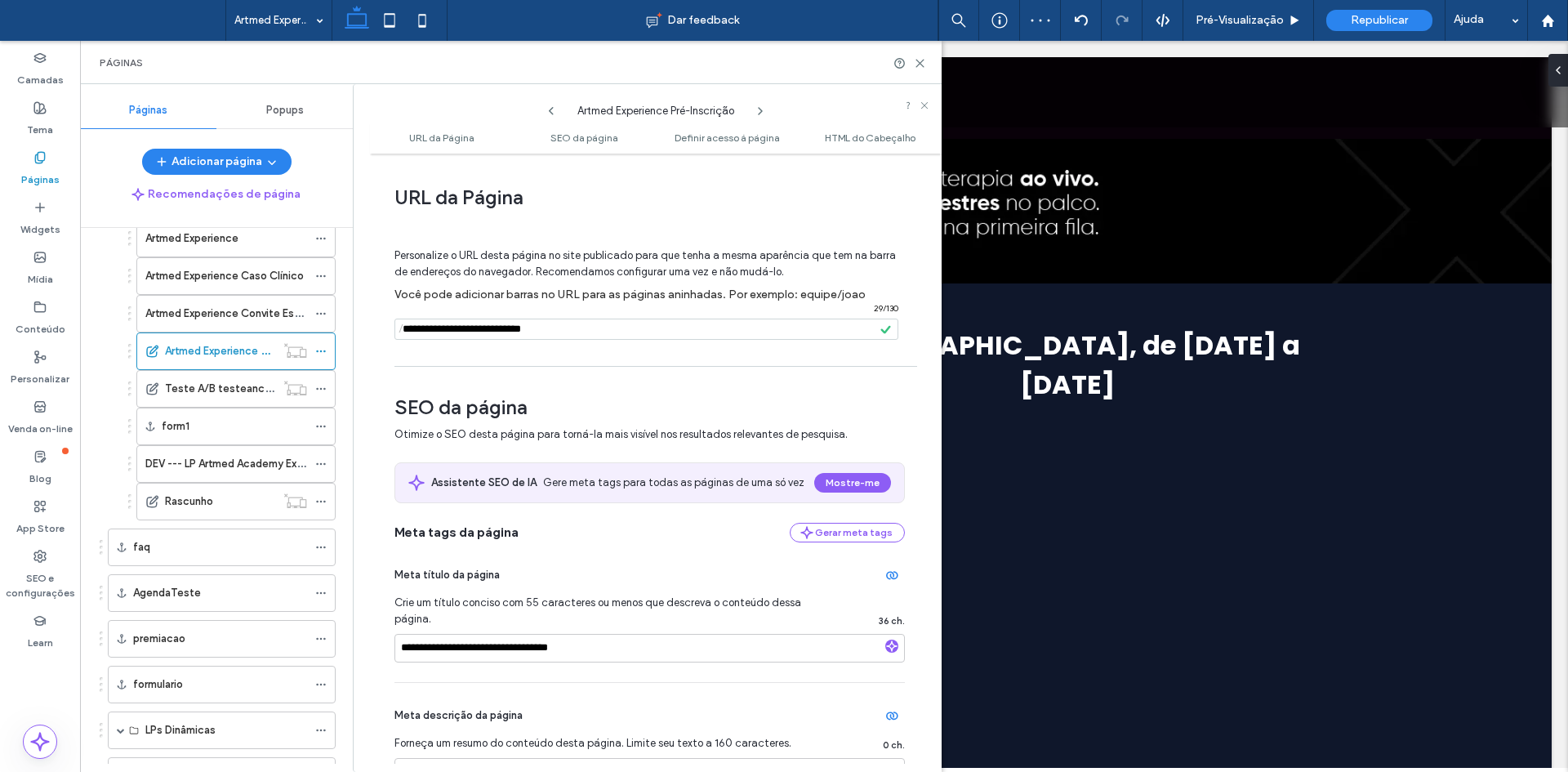
click at [629, 332] on input "notEmpty" at bounding box center [646, 330] width 503 height 22
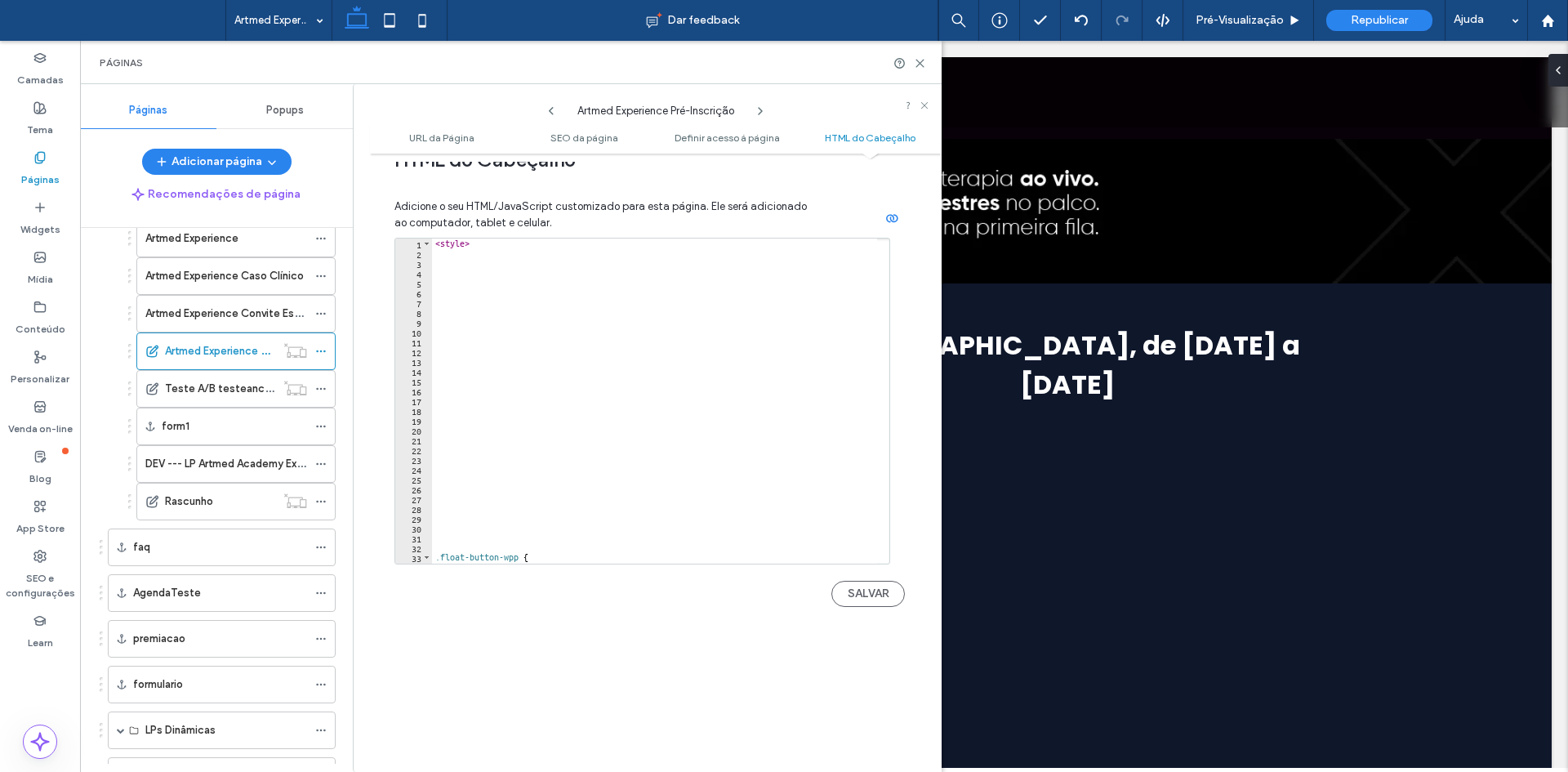
scroll to position [1607, 0]
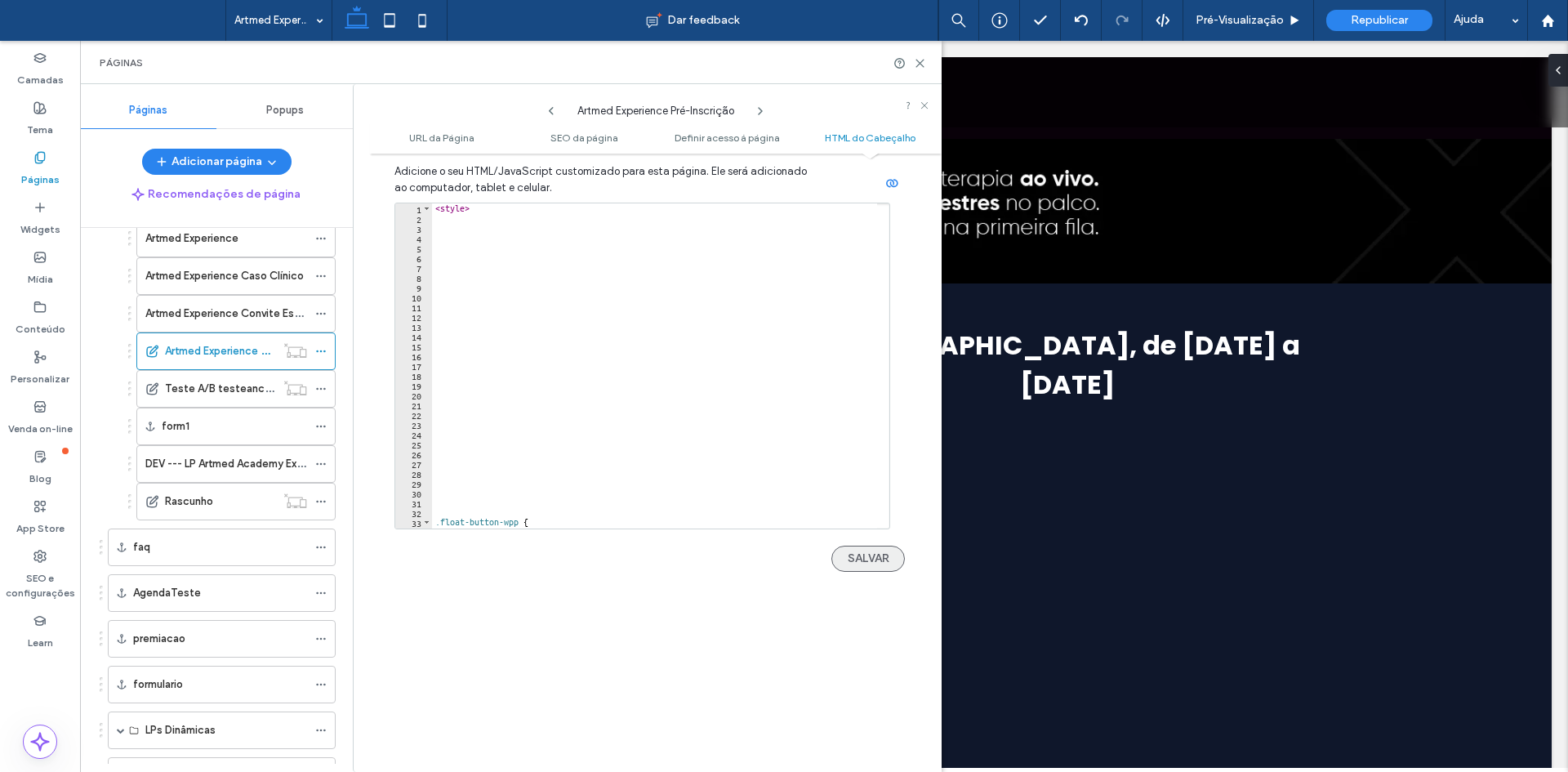
click at [858, 555] on button "SALVAR" at bounding box center [868, 559] width 74 height 26
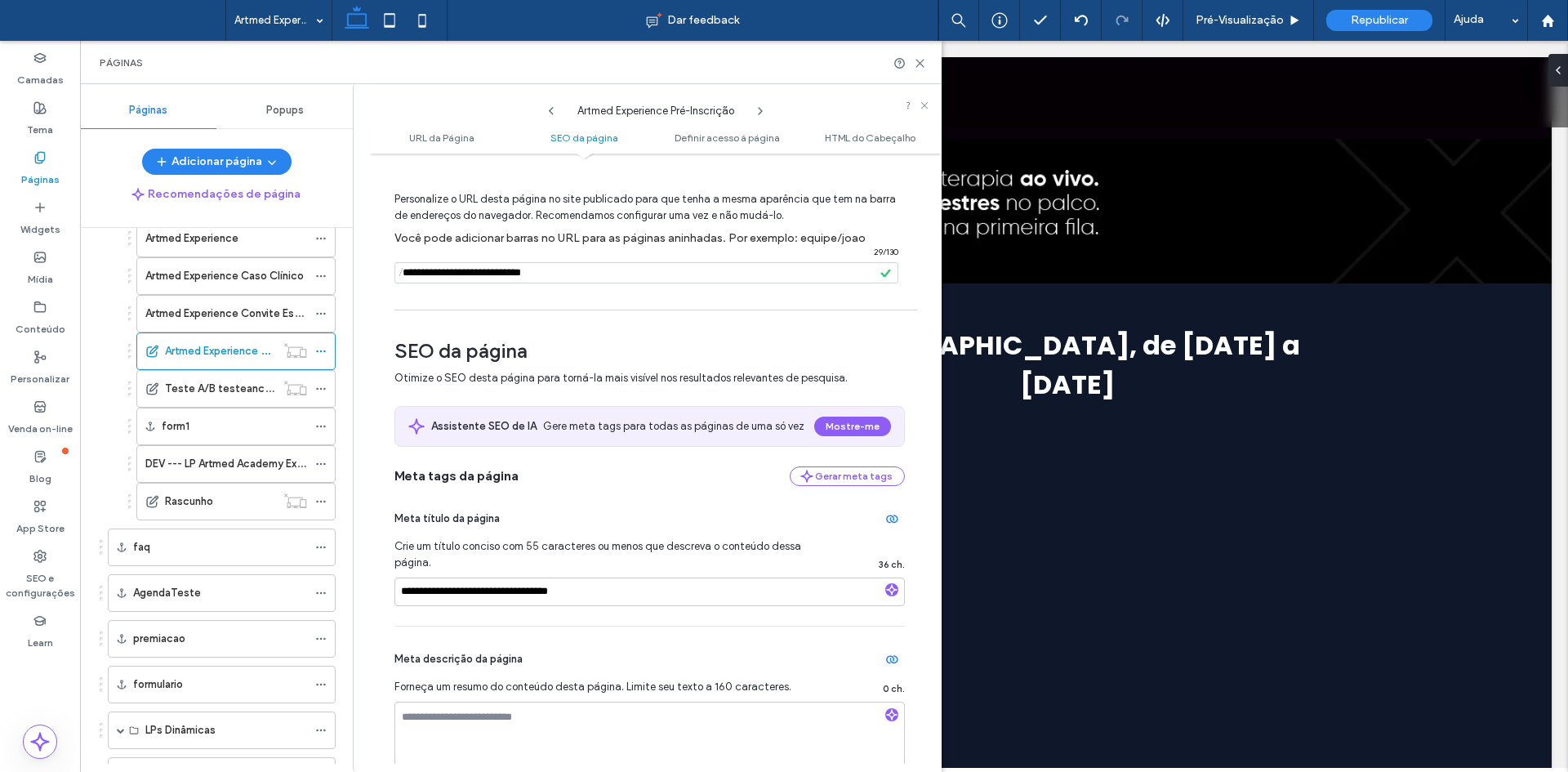
scroll to position [56, 0]
drag, startPoint x: 525, startPoint y: 275, endPoint x: 458, endPoint y: 275, distance: 67.0
click at [458, 275] on input "notEmpty" at bounding box center [646, 274] width 503 height 22
type input "**********"
click at [574, 250] on label "Você pode adicionar barras no URL para as páginas aninhadas. Por exemplo: equip…" at bounding box center [649, 239] width 511 height 30
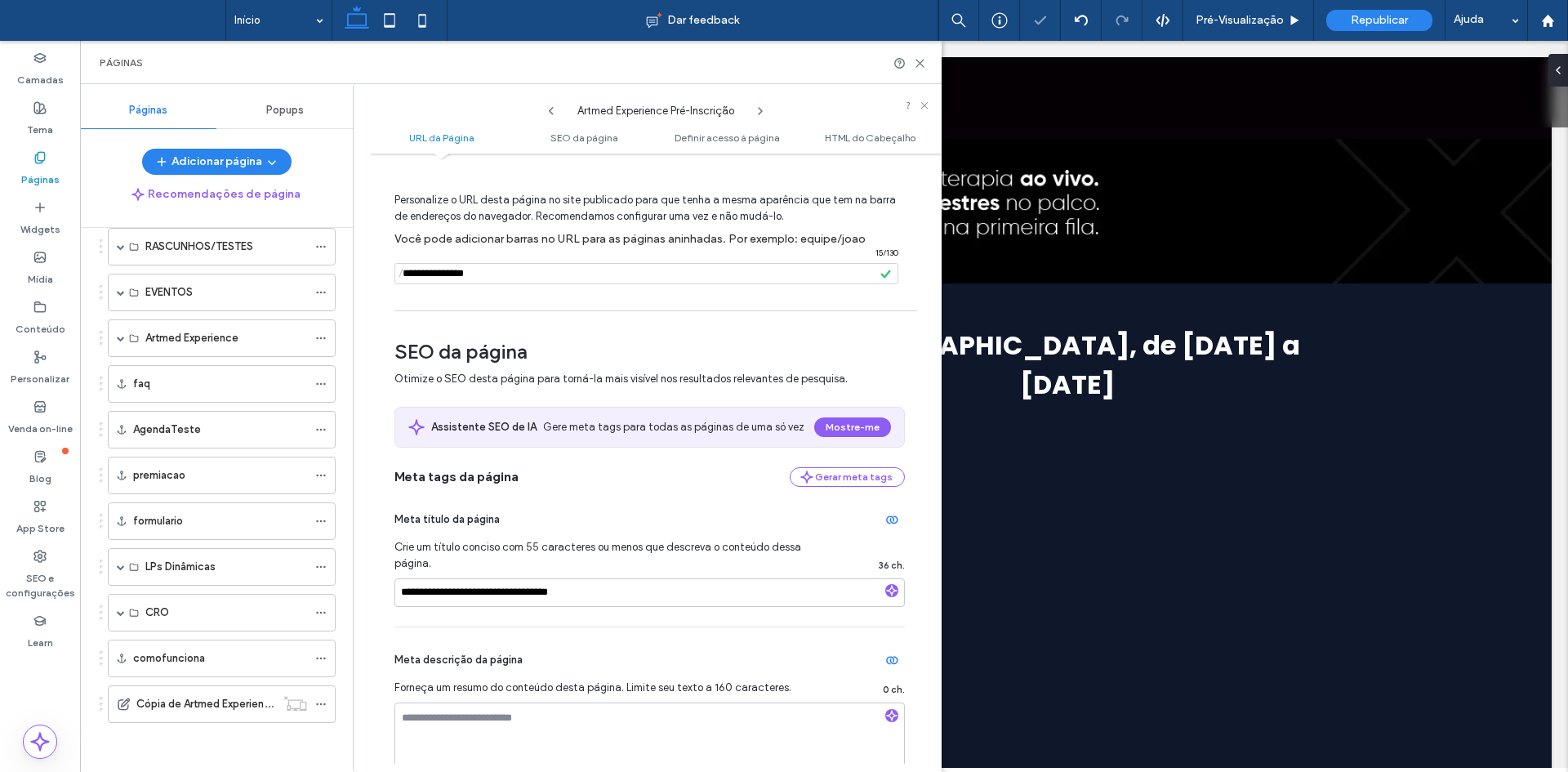
scroll to position [858, 0]
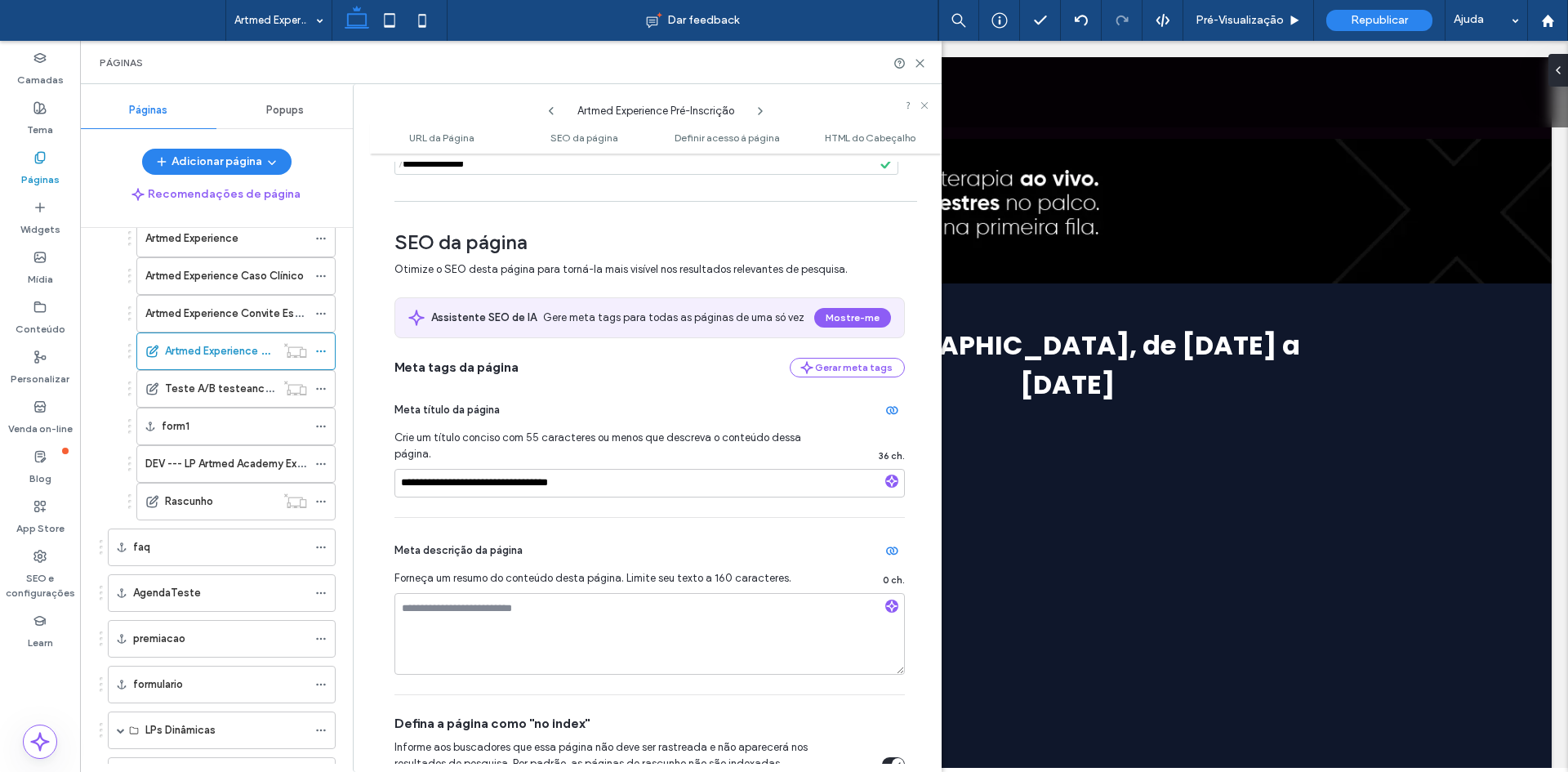
scroll to position [137, 0]
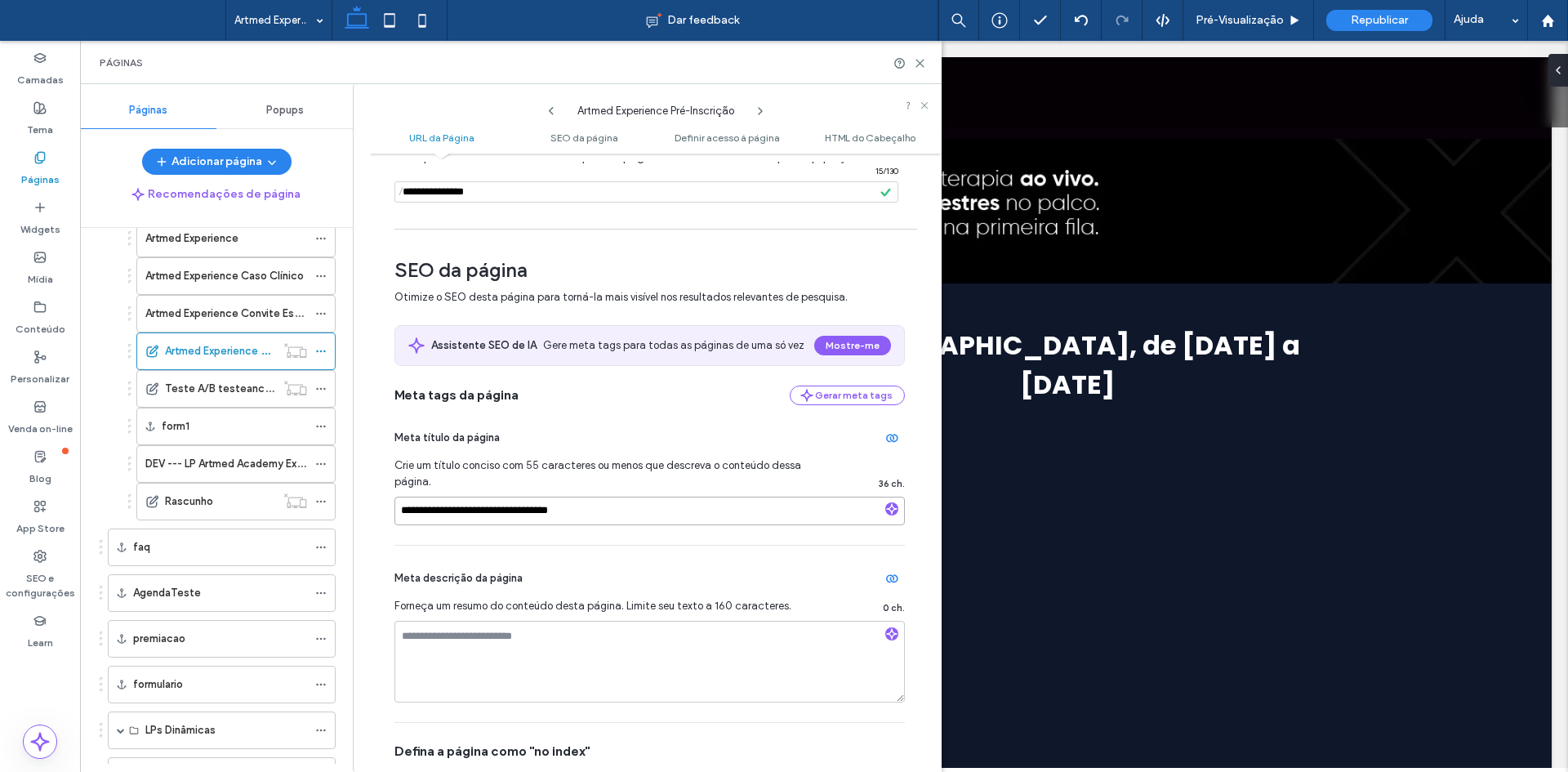
drag, startPoint x: 539, startPoint y: 511, endPoint x: 726, endPoint y: 515, distance: 187.0
click at [726, 515] on input "**********" at bounding box center [649, 511] width 511 height 29
drag, startPoint x: 568, startPoint y: 509, endPoint x: 561, endPoint y: 528, distance: 20.2
click at [503, 512] on input "**********" at bounding box center [649, 511] width 511 height 29
type input "**********"
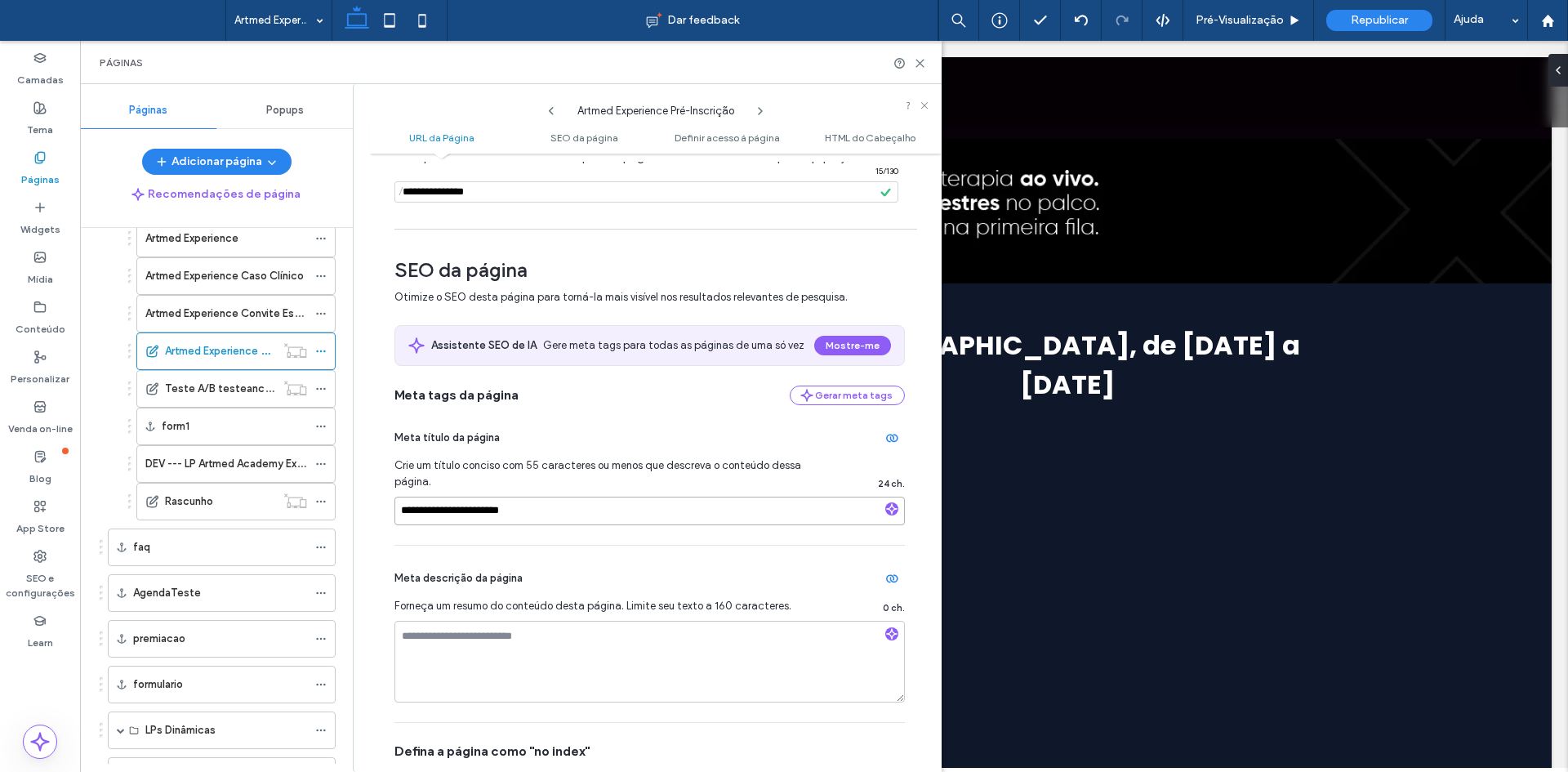
scroll to position [0, 0]
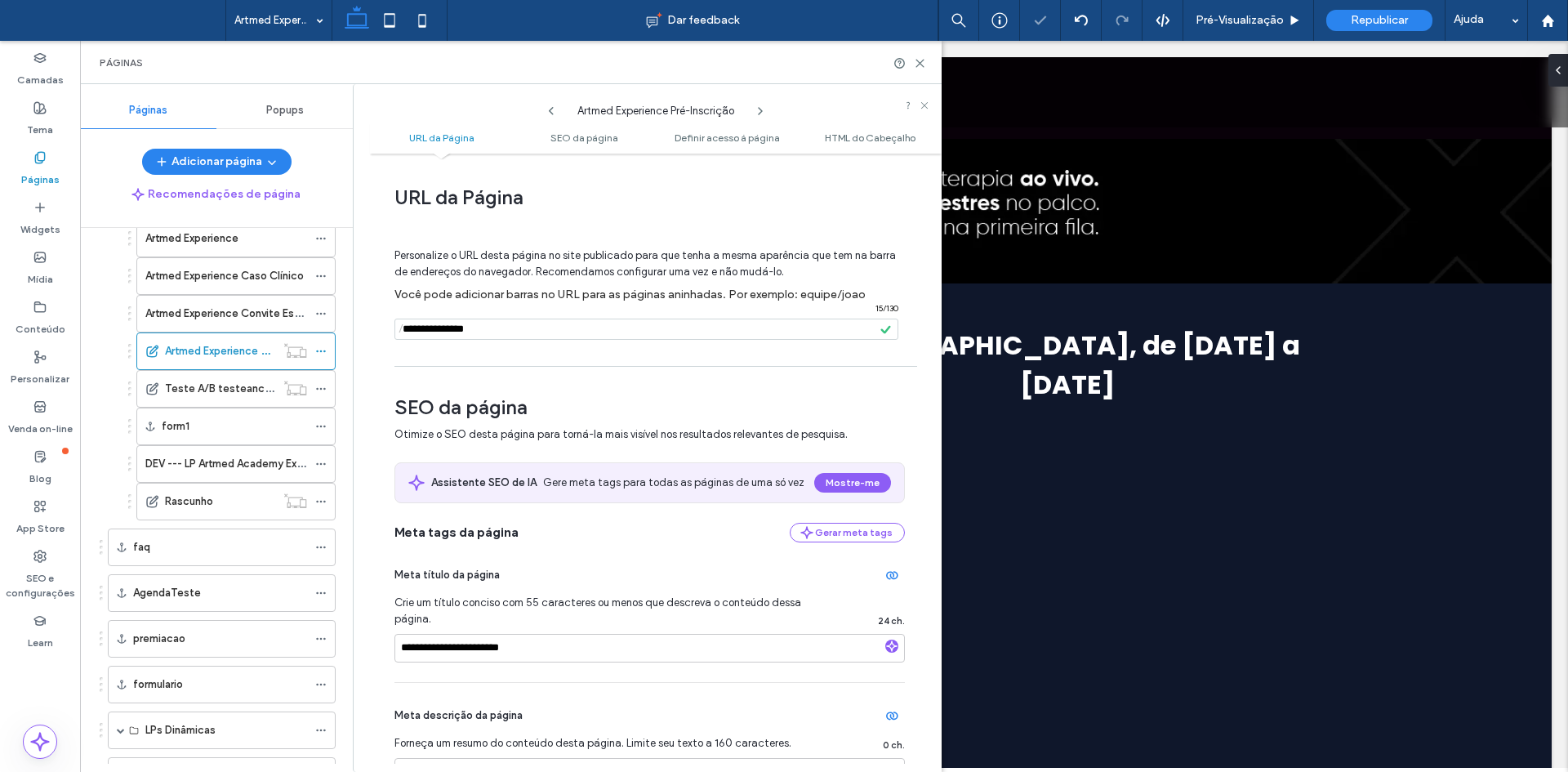
click at [521, 337] on input "notEmpty" at bounding box center [646, 330] width 503 height 22
click at [537, 357] on div "Personalize o URL desta página no site publicado para que tenha a mesma aparênc…" at bounding box center [649, 286] width 511 height 141
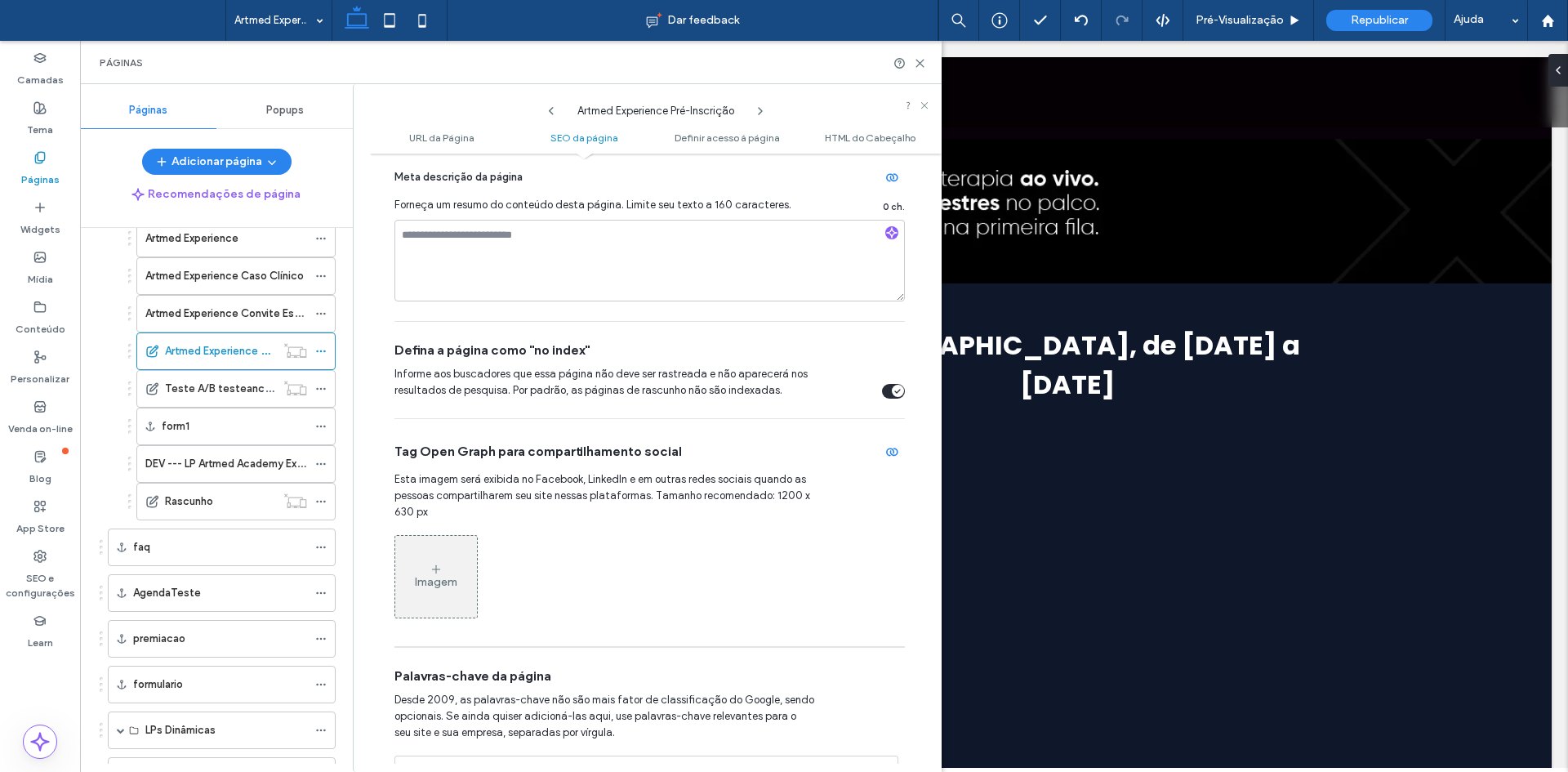
scroll to position [137, 0]
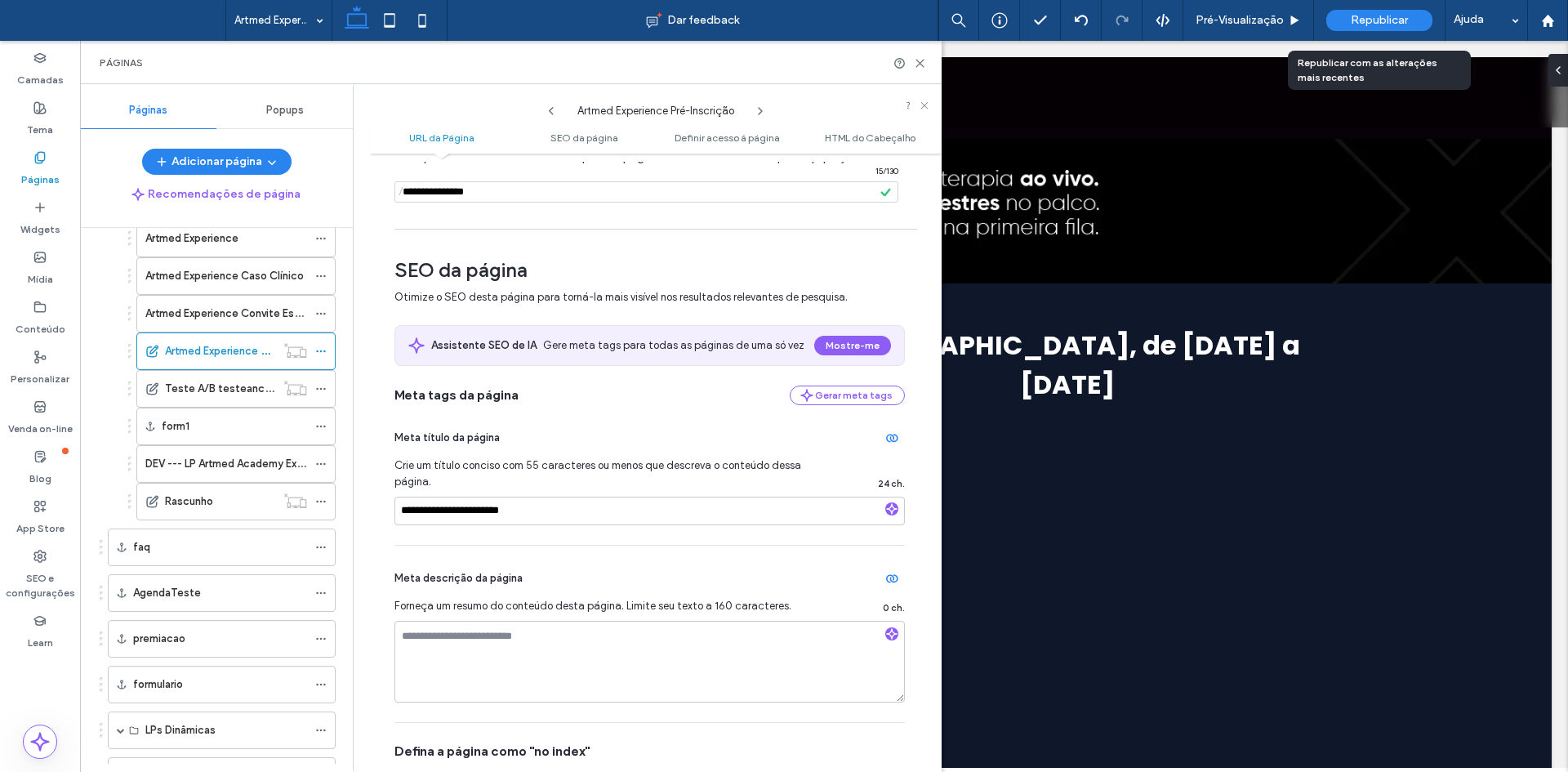
click at [1391, 22] on span "Republicar" at bounding box center [1378, 20] width 57 height 14
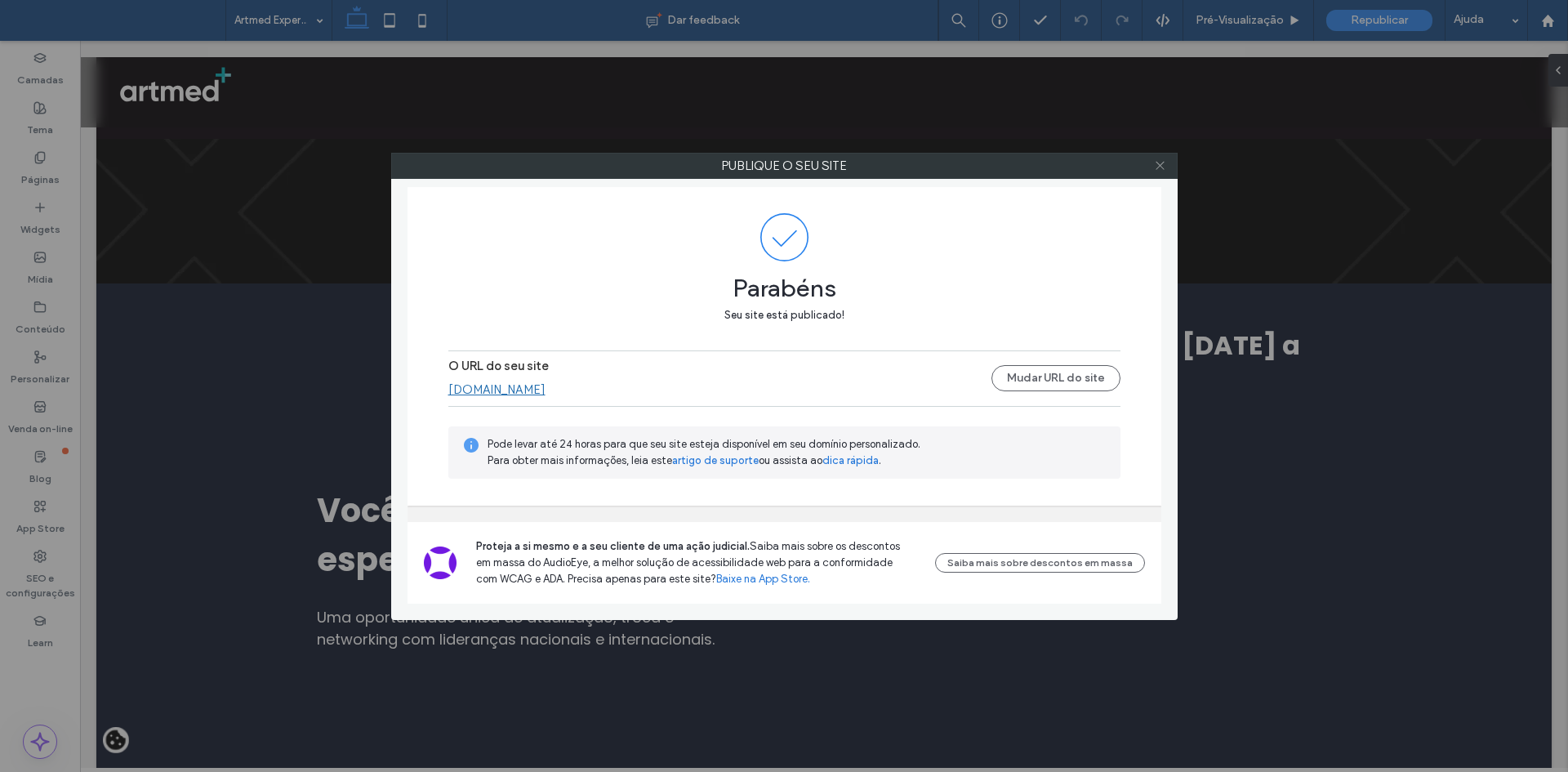
click at [1158, 164] on use at bounding box center [1159, 165] width 8 height 8
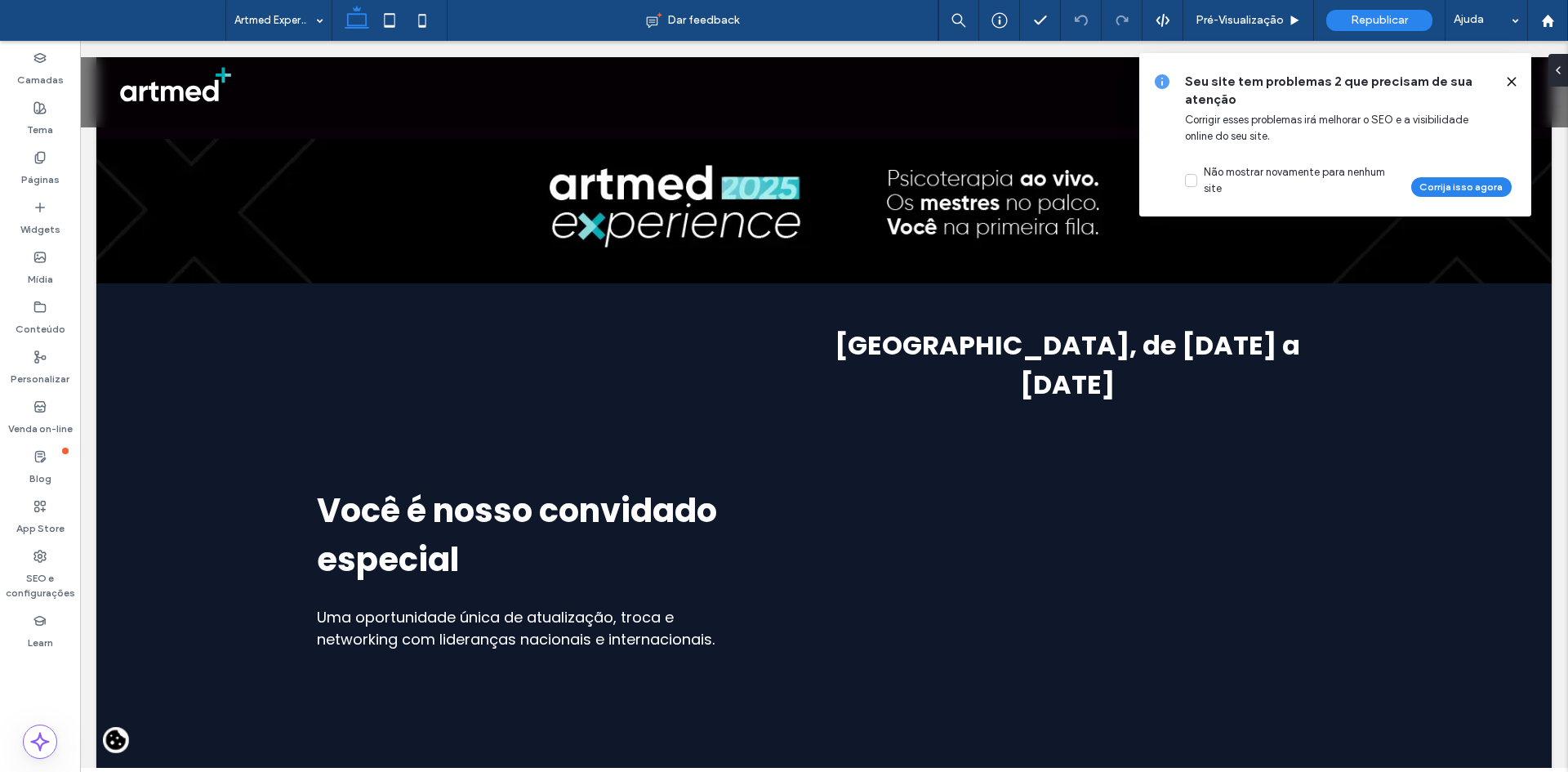
click at [1516, 77] on icon at bounding box center [1511, 81] width 14 height 14
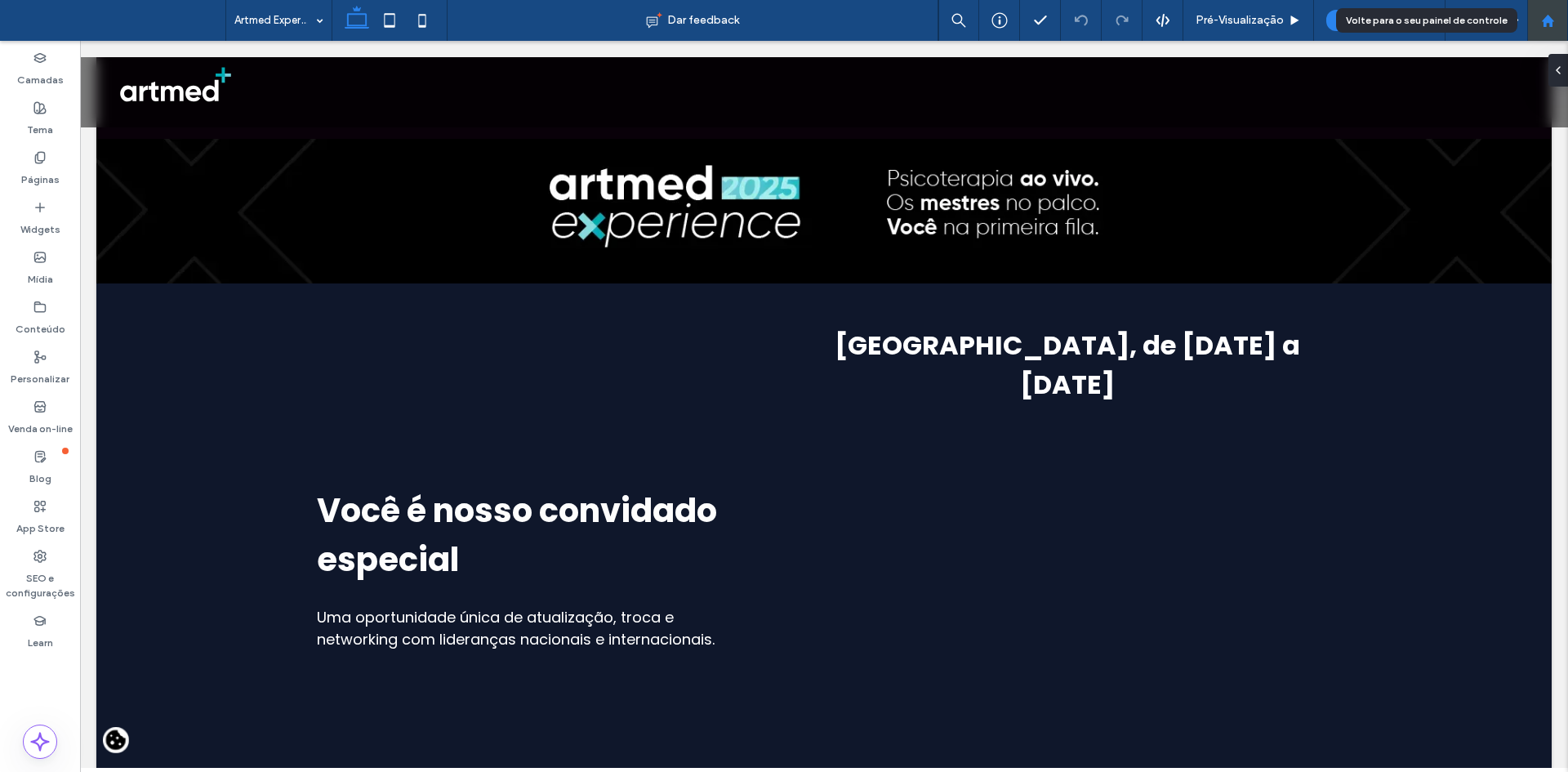
click at [1559, 21] on div at bounding box center [1547, 20] width 40 height 14
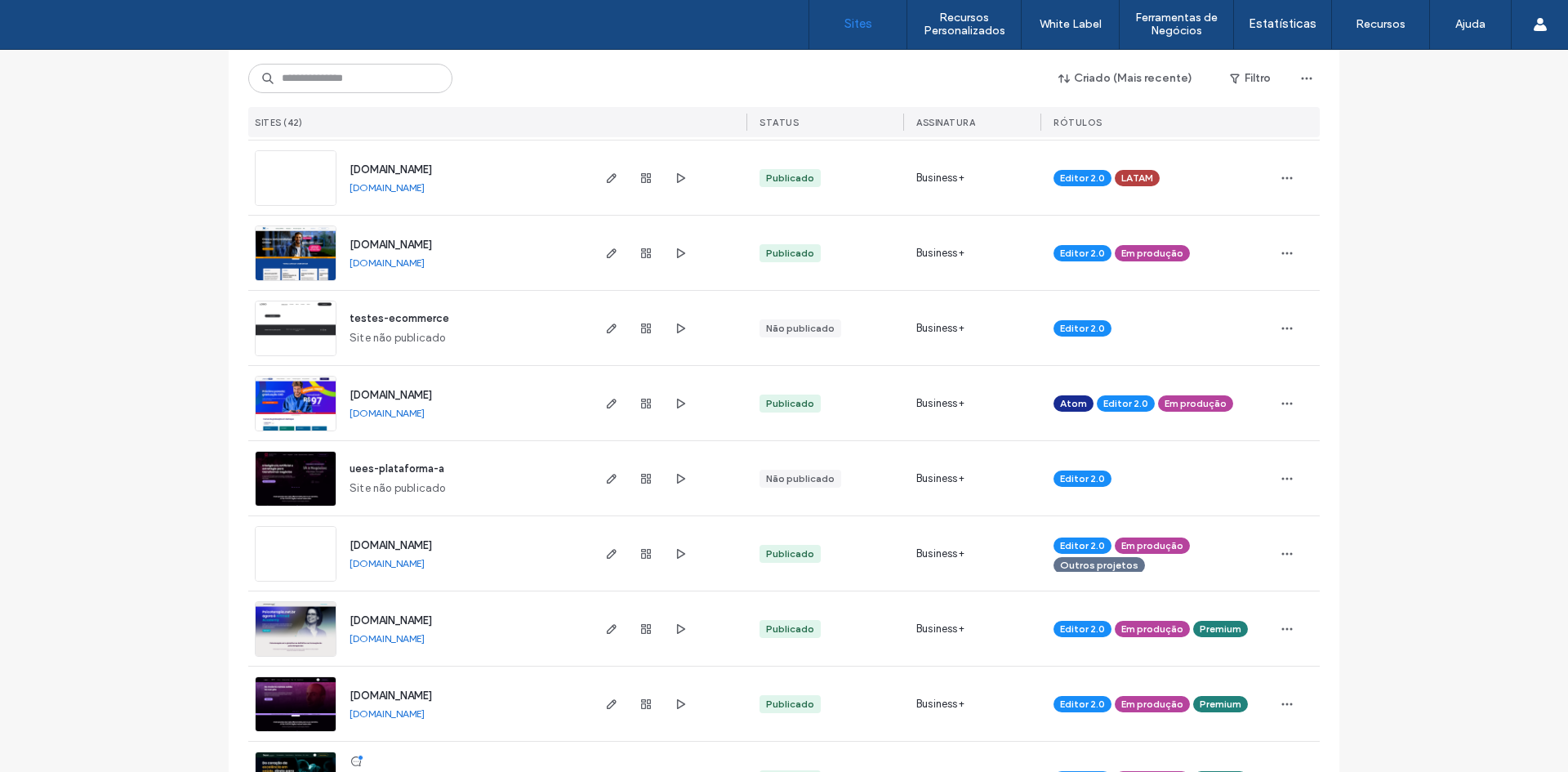
scroll to position [408, 0]
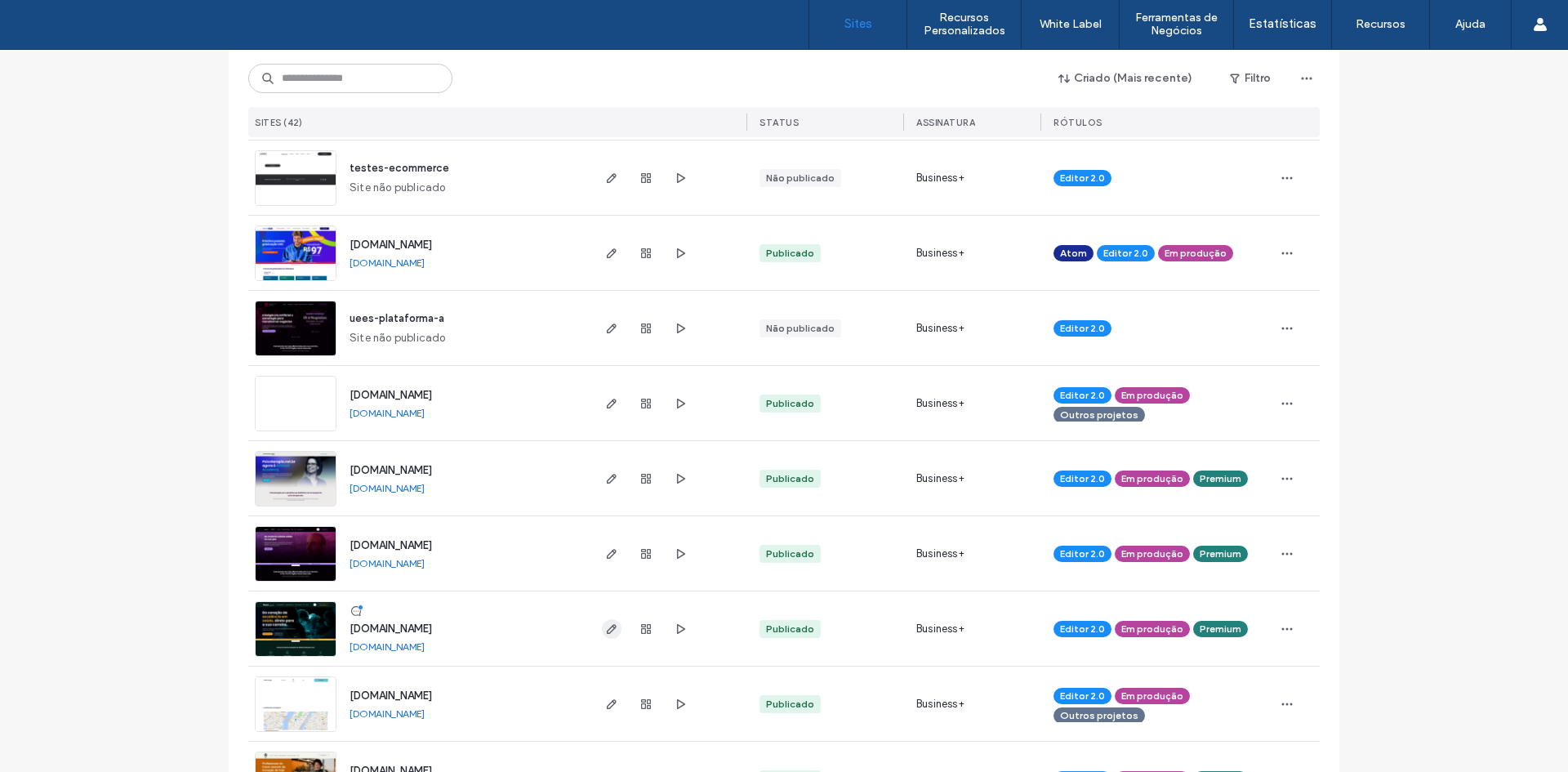
click at [604, 621] on span "button" at bounding box center [612, 629] width 20 height 20
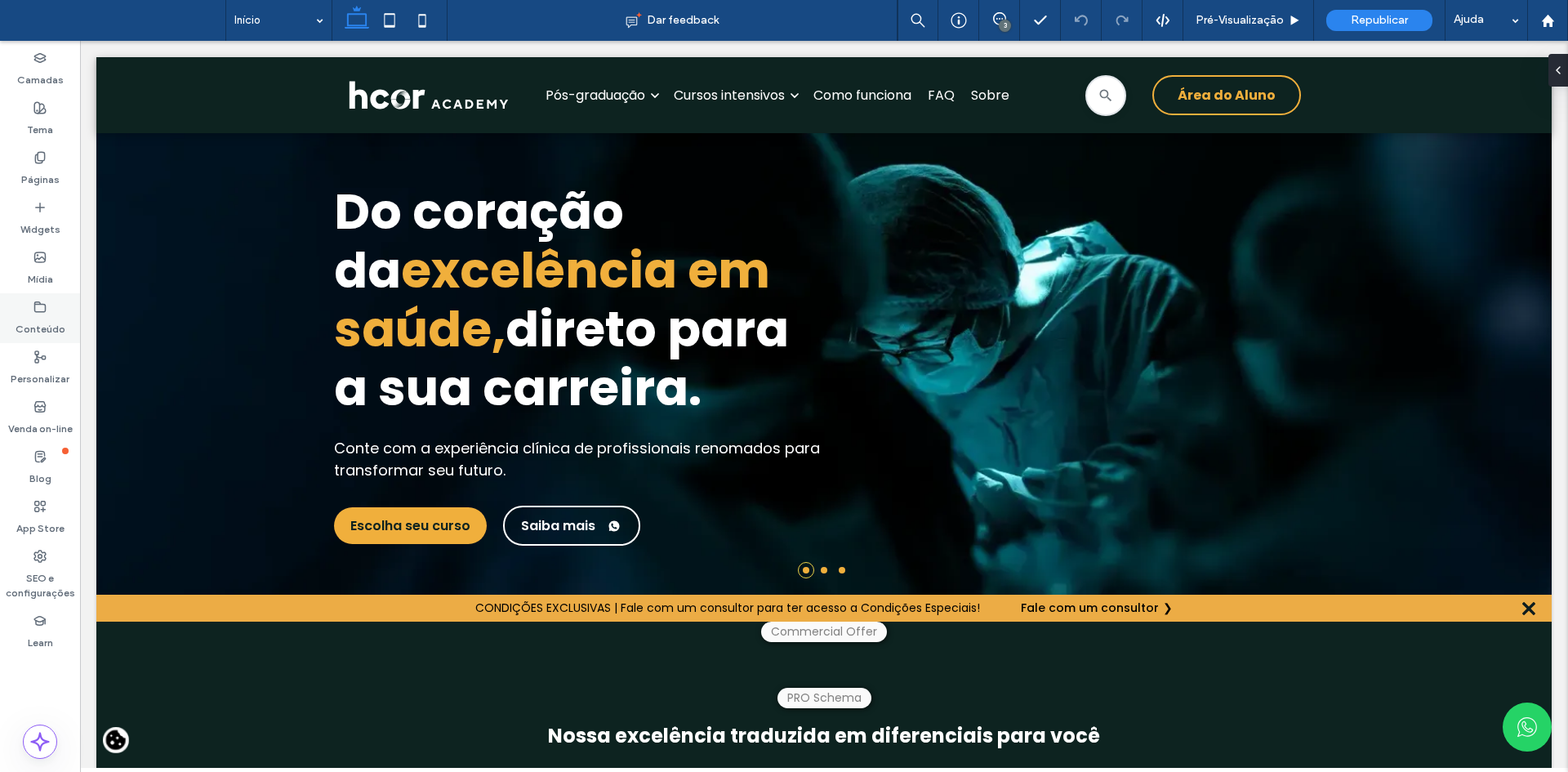
drag, startPoint x: 35, startPoint y: 320, endPoint x: 44, endPoint y: 332, distance: 15.0
click at [35, 320] on label "Conteúdo" at bounding box center [40, 324] width 50 height 23
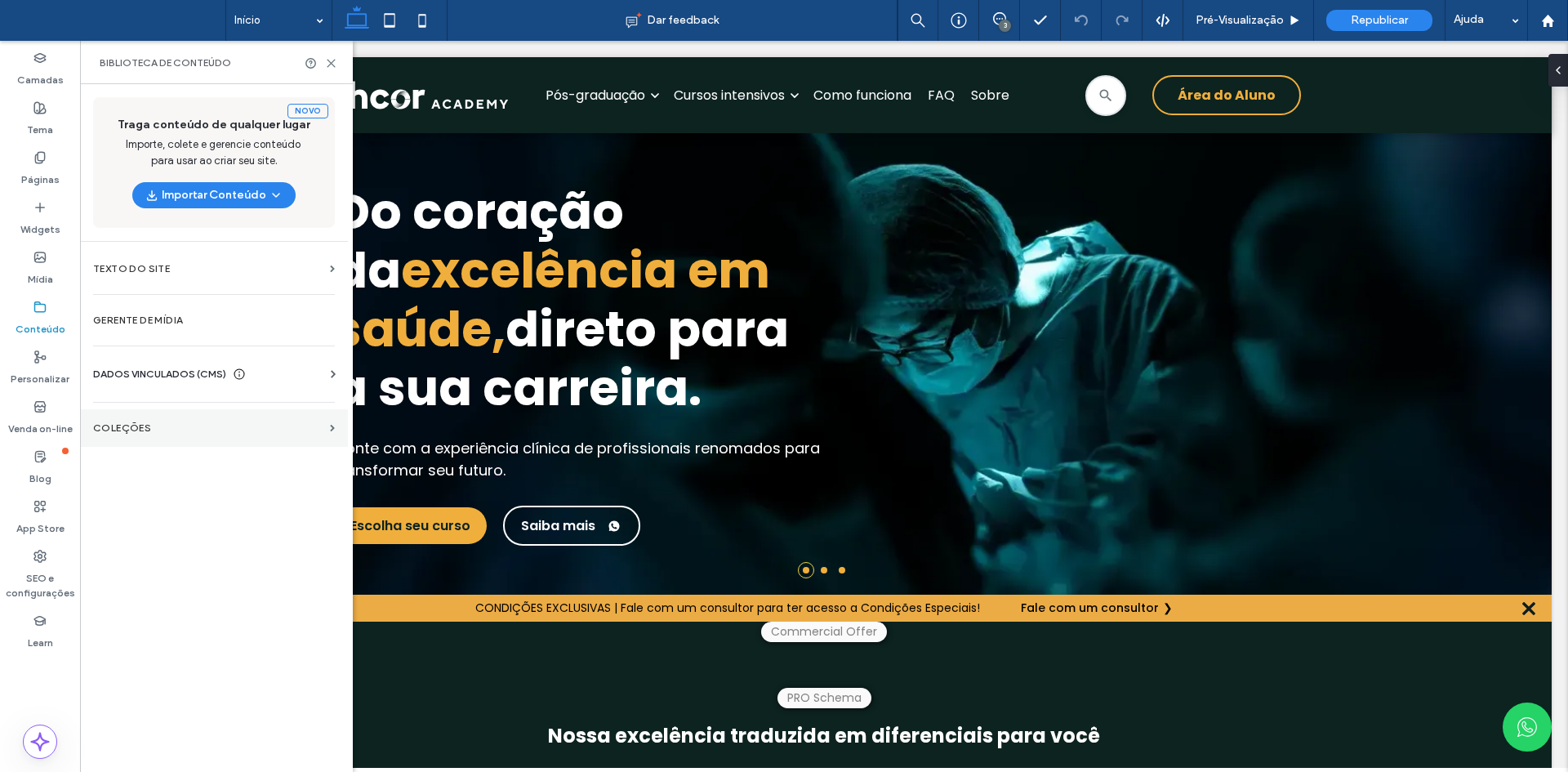
click at [126, 432] on label "COLEÇÕES" at bounding box center [208, 428] width 231 height 12
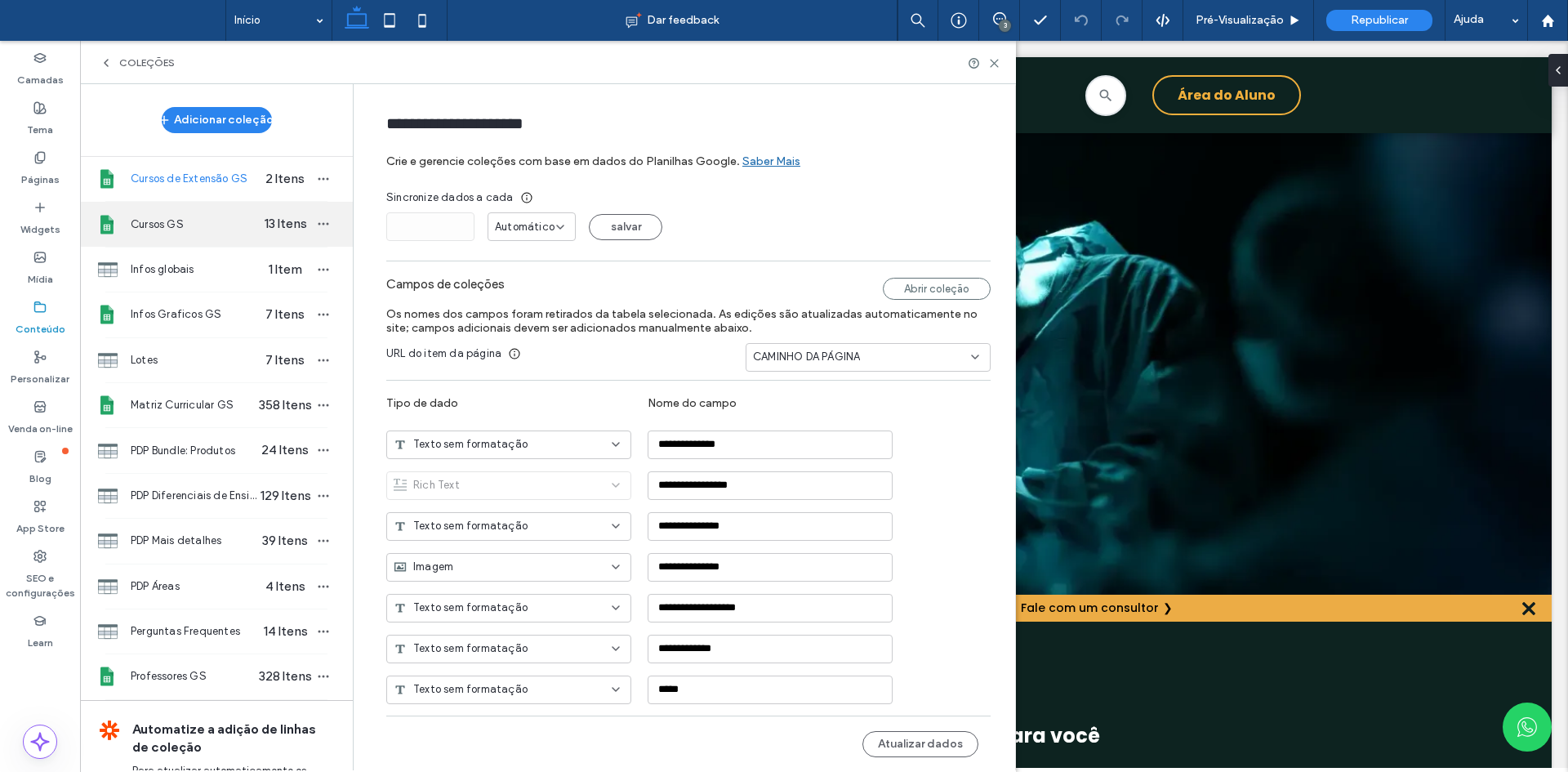
click at [214, 232] on div "Cursos GS 13 Itens" at bounding box center [216, 223] width 273 height 44
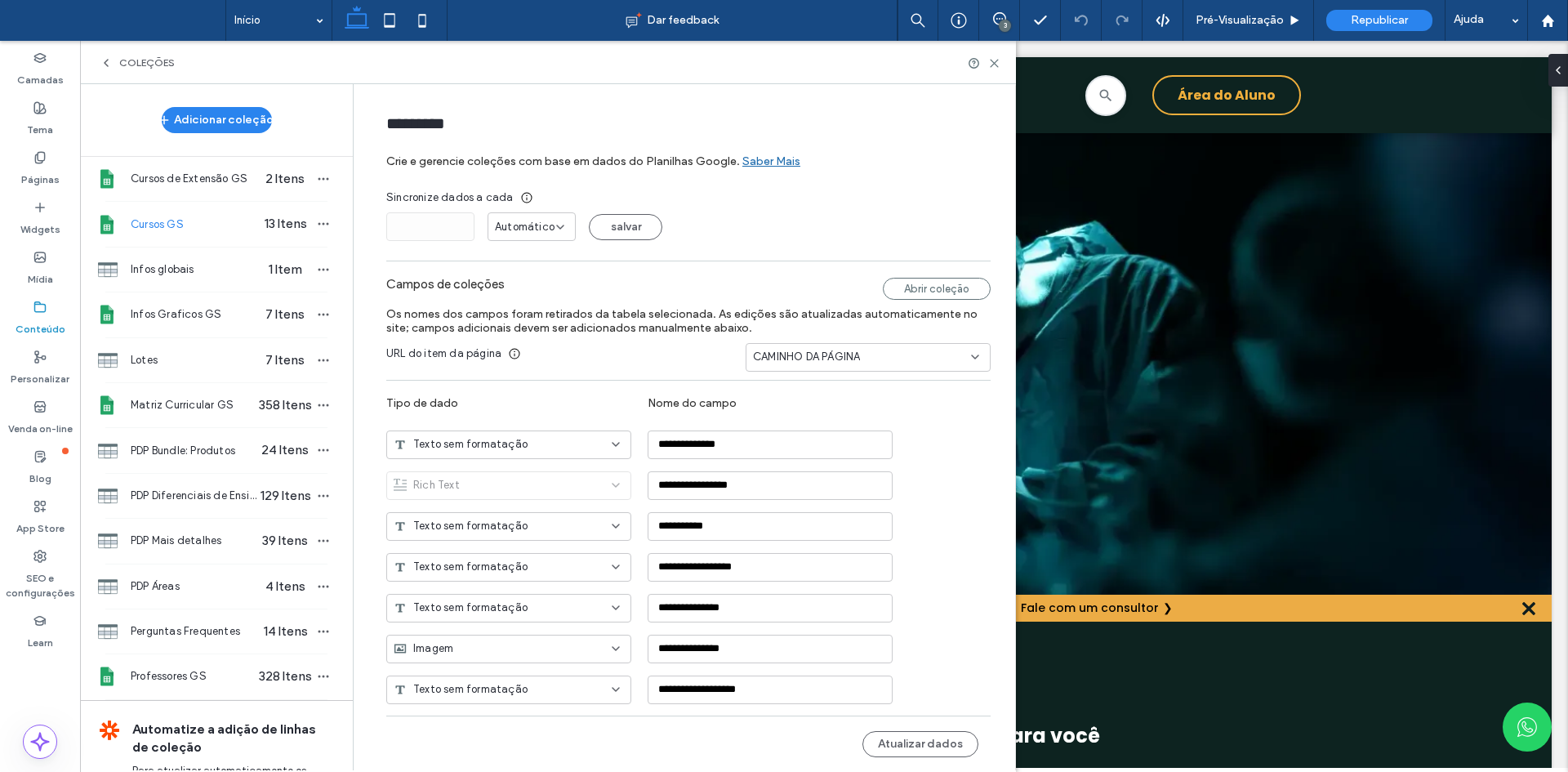
type input "*********"
click at [941, 291] on div "Abrir coleção" at bounding box center [937, 288] width 108 height 22
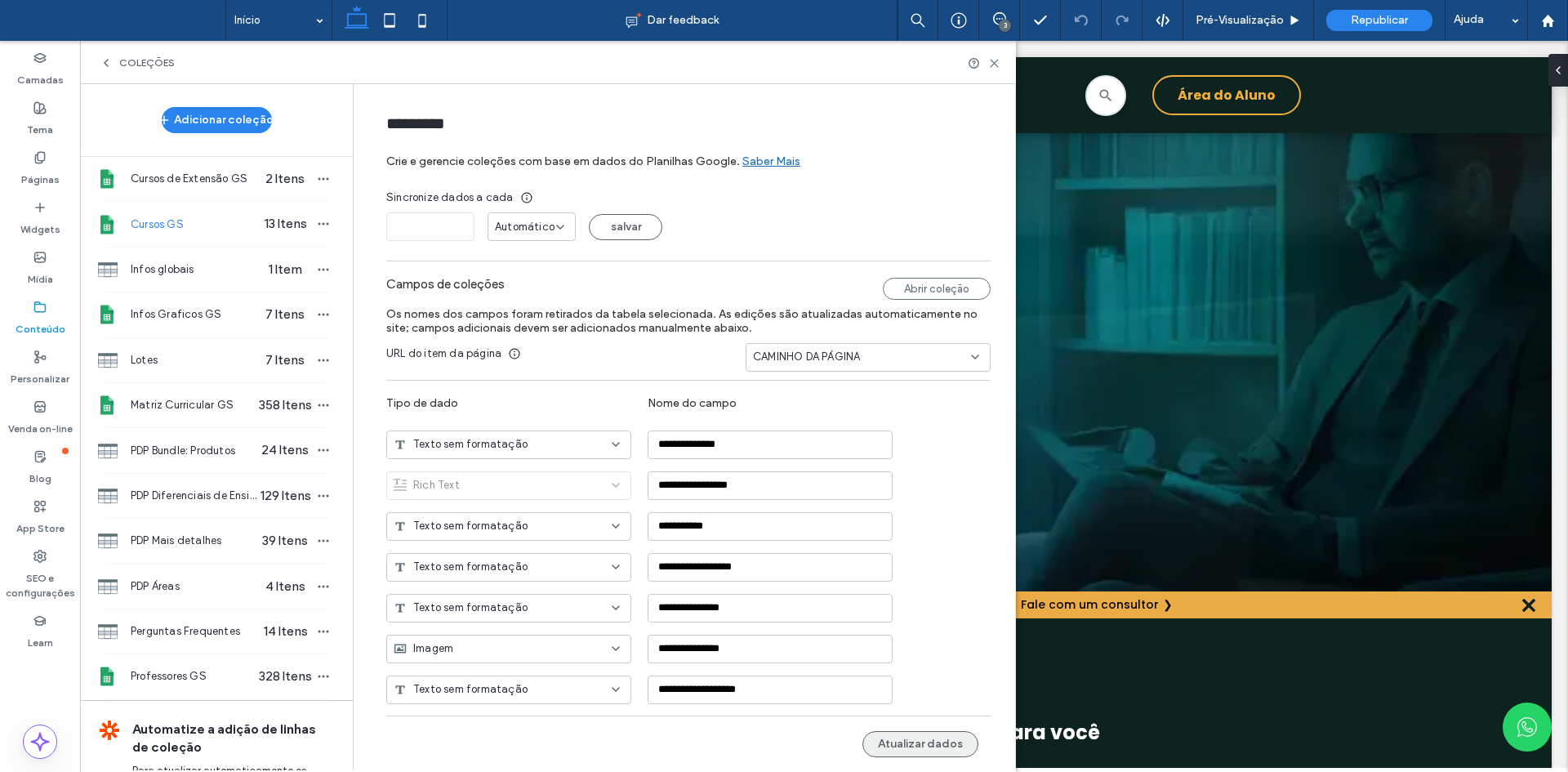
click at [921, 744] on button "Atualizar dados" at bounding box center [920, 743] width 116 height 26
click at [317, 222] on icon "button" at bounding box center [323, 223] width 14 height 14
click at [362, 253] on span "Publicar coleção" at bounding box center [403, 256] width 83 height 16
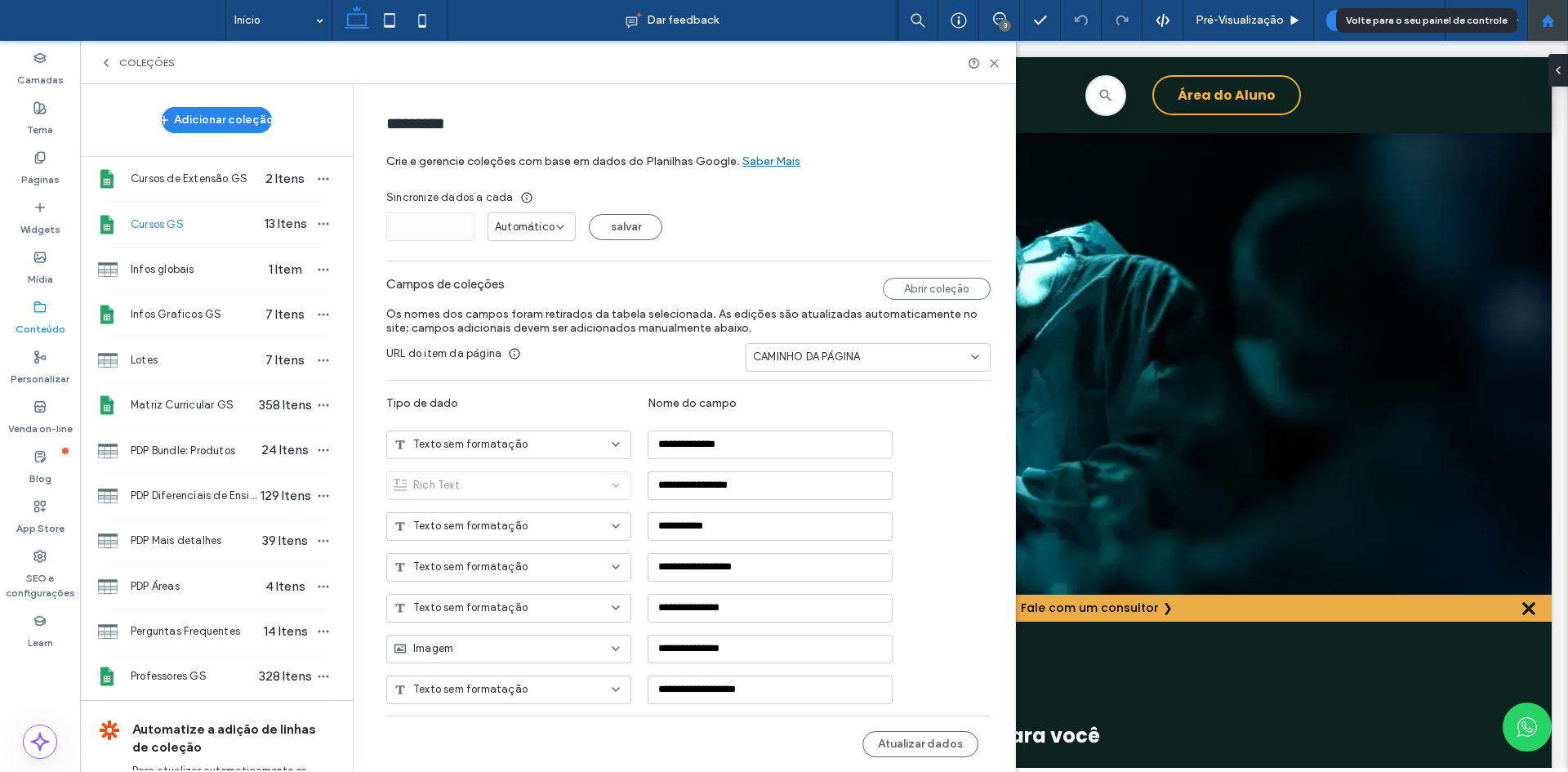
click at [1548, 16] on use at bounding box center [1547, 20] width 13 height 13
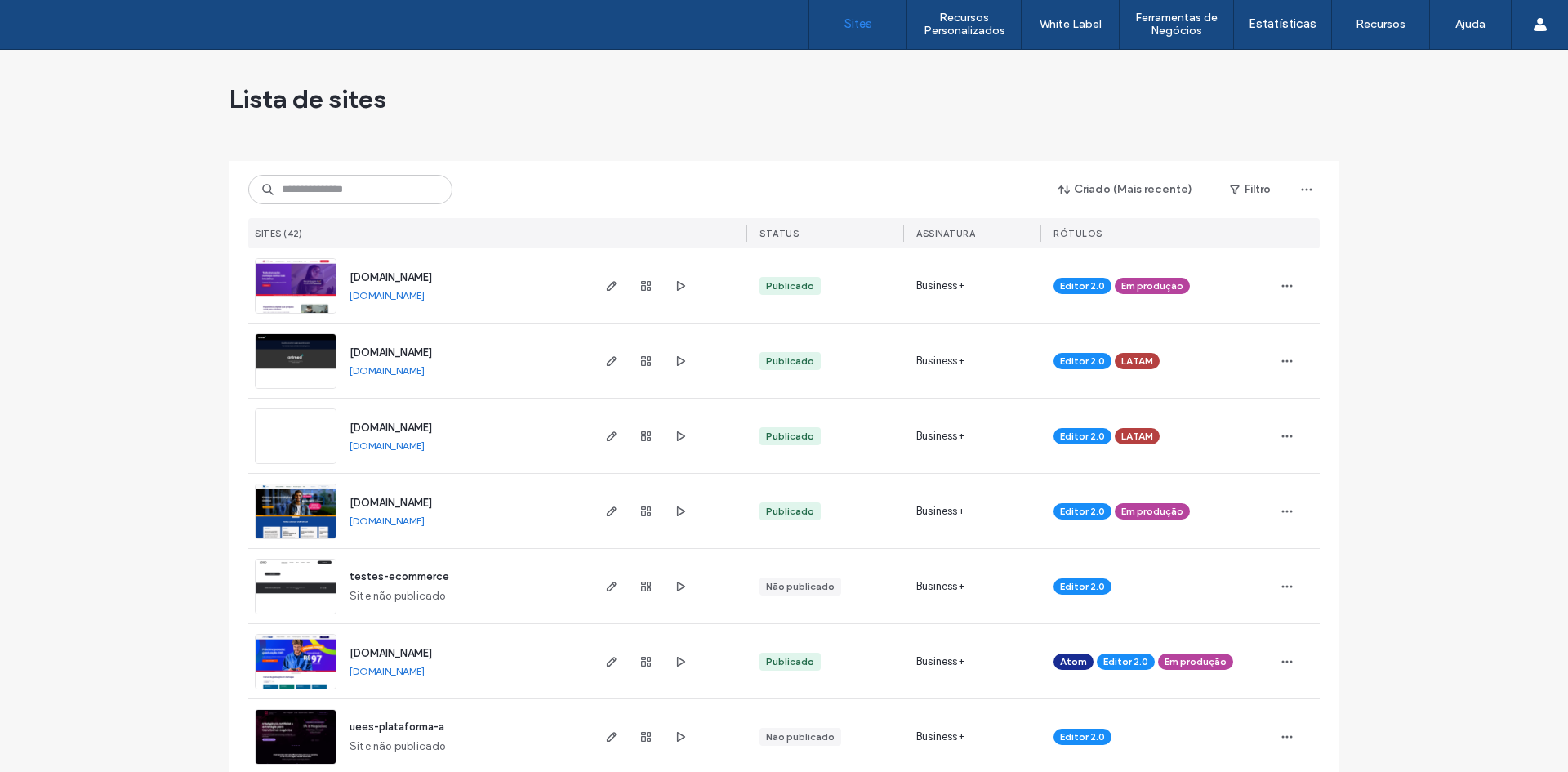
click at [656, 157] on div at bounding box center [784, 154] width 1110 height 14
click at [648, 132] on div "Lista de sites" at bounding box center [784, 98] width 1110 height 98
